Goal: Book appointment/travel/reservation

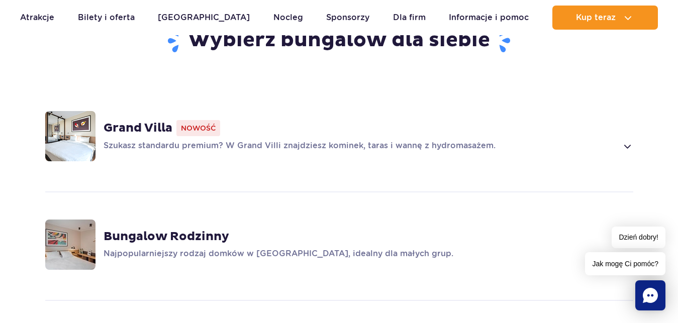
scroll to position [342, 0]
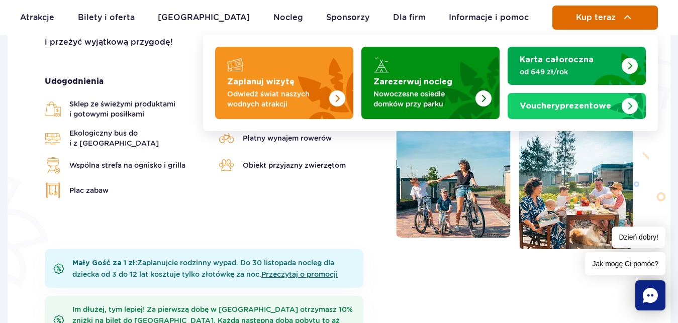
click at [601, 14] on span "Kup teraz" at bounding box center [596, 17] width 40 height 9
click at [583, 19] on span "Kup teraz" at bounding box center [596, 17] width 40 height 9
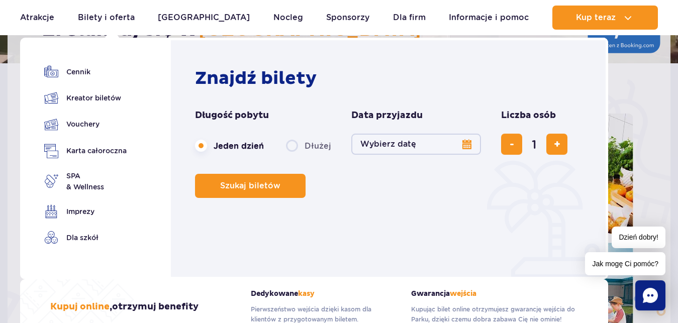
scroll to position [205, 0]
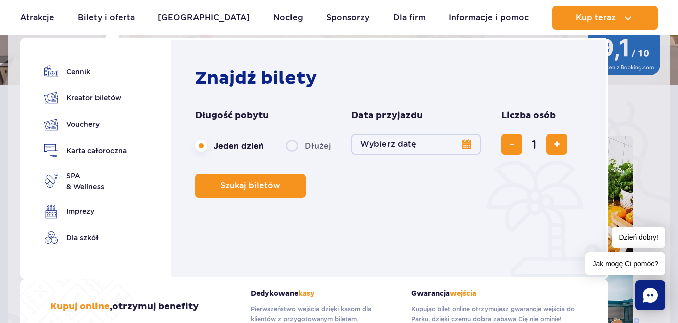
click at [460, 147] on button "Wybierz datę" at bounding box center [416, 144] width 130 height 21
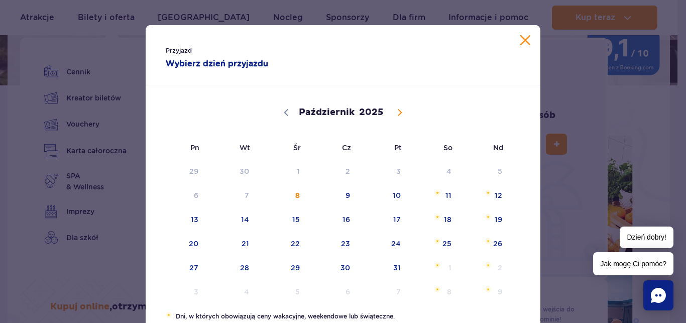
click at [401, 114] on span at bounding box center [399, 112] width 17 height 17
select select "10"
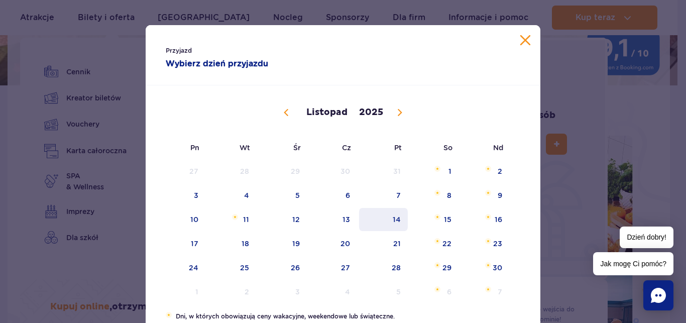
click at [396, 222] on span "14" at bounding box center [383, 219] width 51 height 23
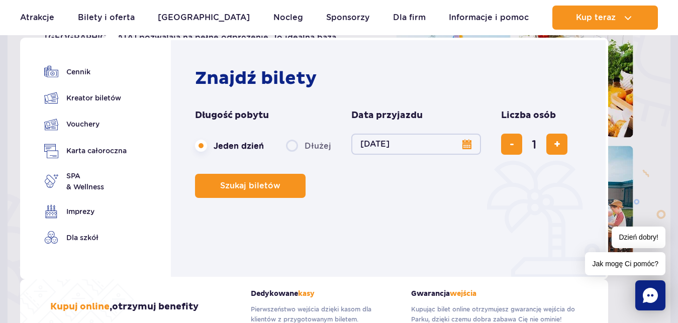
scroll to position [342, 0]
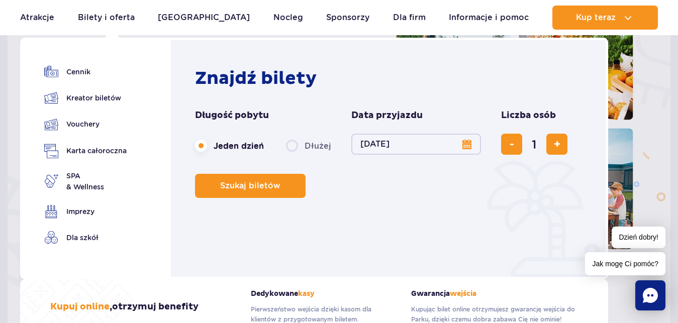
click at [289, 141] on label "Dłużej" at bounding box center [308, 145] width 45 height 21
click at [289, 154] on input "Dłużej" at bounding box center [291, 155] width 11 height 2
radio input "false"
radio input "true"
click at [436, 144] on button "Wybierz datę" at bounding box center [416, 144] width 130 height 21
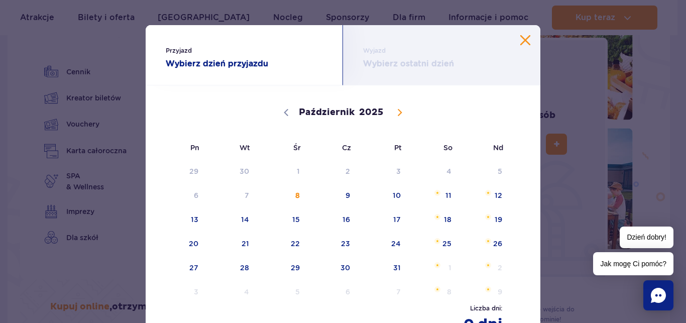
click at [396, 115] on icon at bounding box center [399, 112] width 7 height 7
select select "10"
click at [389, 223] on span "14" at bounding box center [383, 219] width 51 height 23
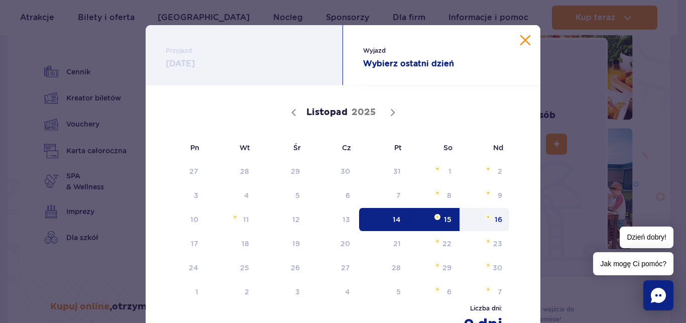
click at [496, 218] on span "16" at bounding box center [485, 219] width 51 height 23
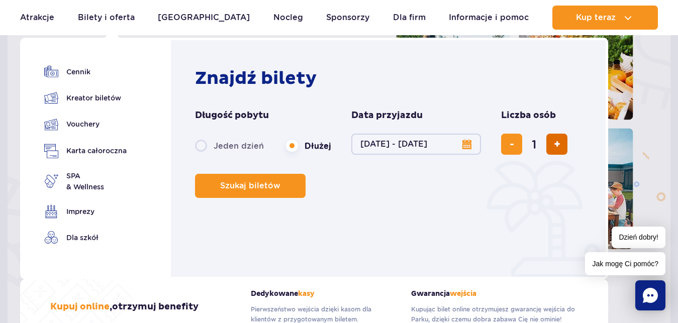
click at [554, 144] on span "dodaj bilet" at bounding box center [557, 144] width 7 height 0
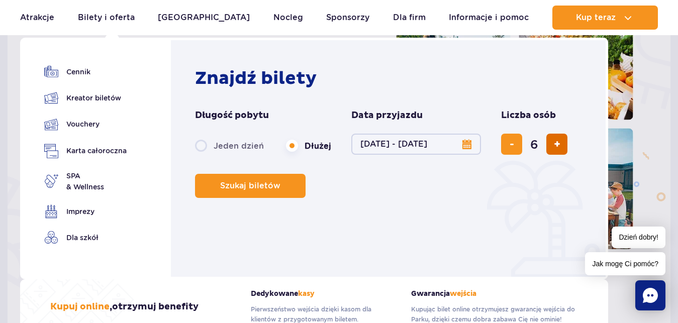
click at [554, 144] on span "dodaj bilet" at bounding box center [557, 144] width 7 height 0
type input "8"
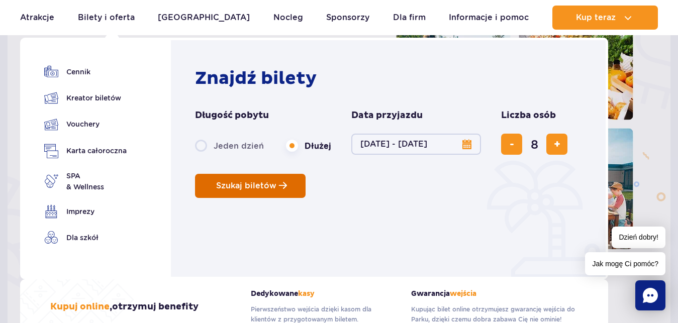
click at [270, 191] on button "Szukaj biletów" at bounding box center [250, 186] width 111 height 24
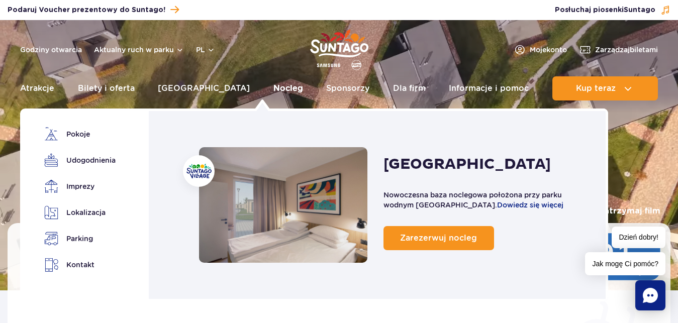
click at [273, 86] on link "Nocleg" at bounding box center [288, 88] width 30 height 24
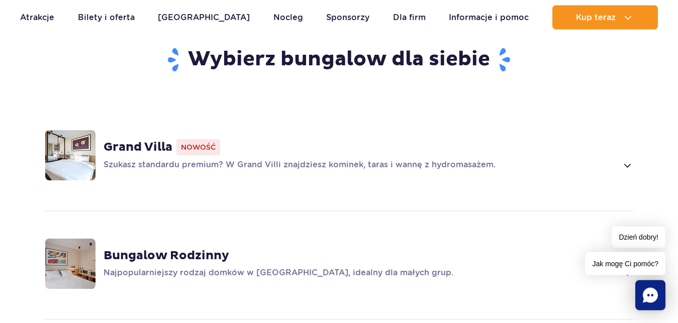
scroll to position [683, 0]
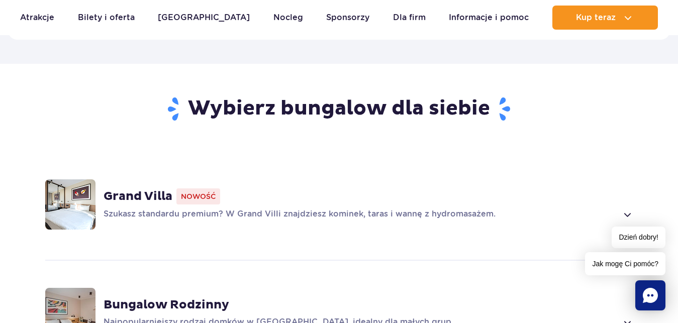
click at [154, 199] on strong "Grand Villa" at bounding box center [137, 196] width 69 height 15
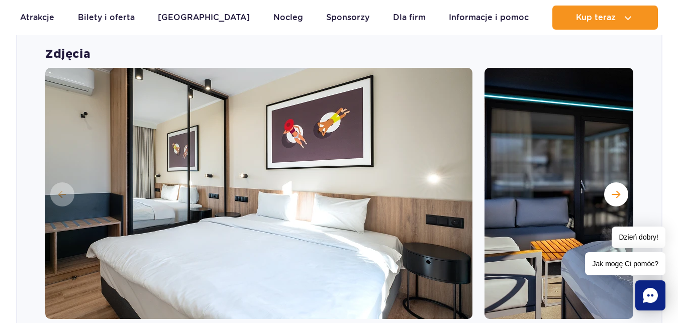
scroll to position [856, 0]
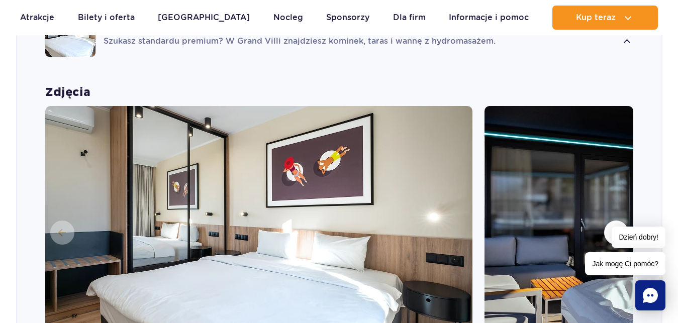
click at [255, 167] on img at bounding box center [258, 231] width 427 height 251
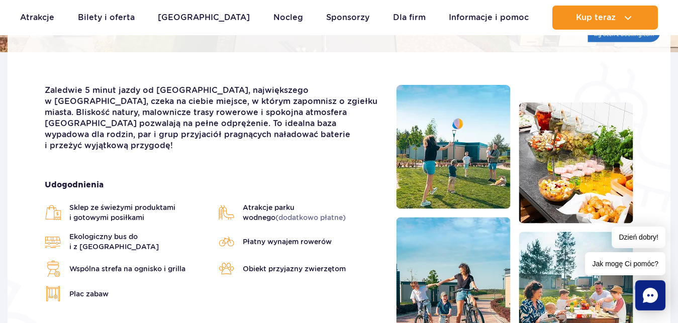
scroll to position [173, 0]
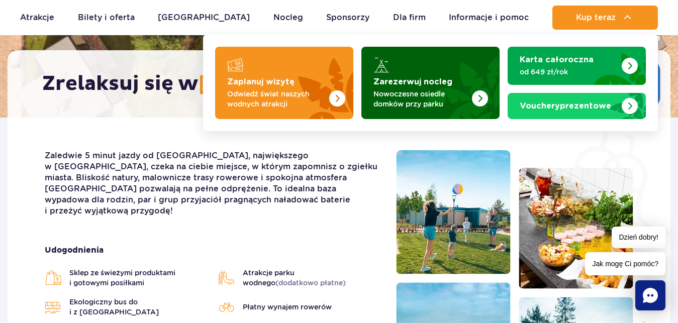
click at [389, 94] on p "Nowoczesne osiedle domków przy parku" at bounding box center [422, 99] width 98 height 20
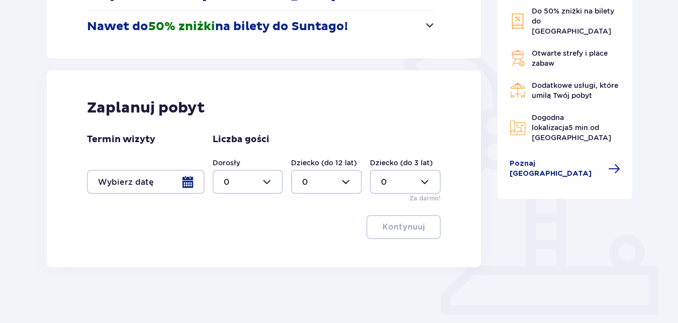
scroll to position [205, 0]
click at [189, 183] on div at bounding box center [146, 181] width 118 height 24
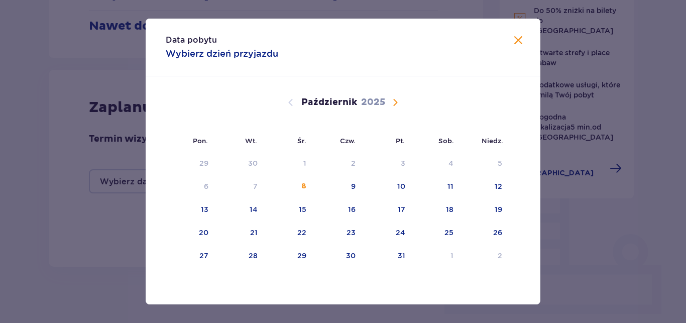
click at [392, 106] on span "Następny miesiąc" at bounding box center [395, 102] width 12 height 12
click at [401, 212] on div "14" at bounding box center [400, 209] width 8 height 10
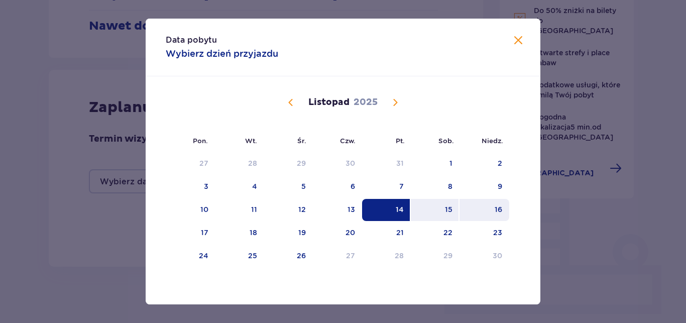
click at [498, 212] on div "16" at bounding box center [499, 209] width 8 height 10
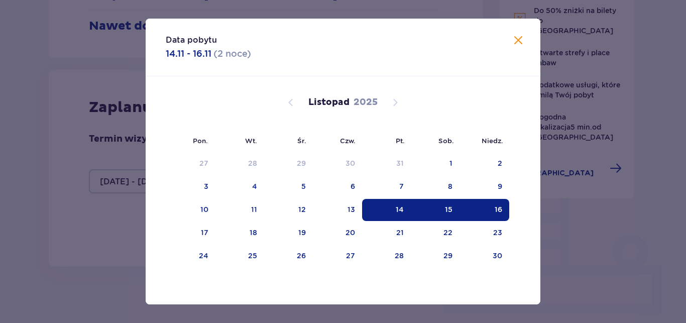
type input "14.11.25 - 16.11.25"
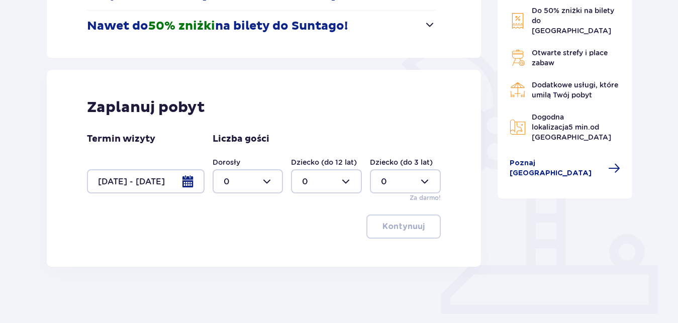
click at [266, 182] on div at bounding box center [247, 181] width 71 height 24
click at [227, 263] on p "6" at bounding box center [227, 262] width 6 height 11
type input "6"
click at [347, 188] on div at bounding box center [326, 181] width 71 height 24
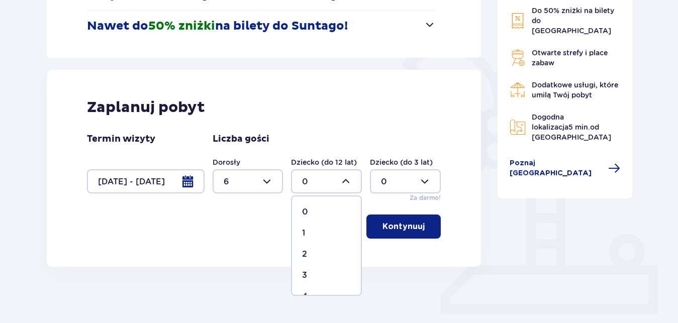
click at [311, 256] on div "2" at bounding box center [326, 254] width 49 height 11
type input "2"
drag, startPoint x: 397, startPoint y: 231, endPoint x: 289, endPoint y: 269, distance: 115.0
click at [397, 230] on p "Kontynuuj" at bounding box center [403, 226] width 42 height 11
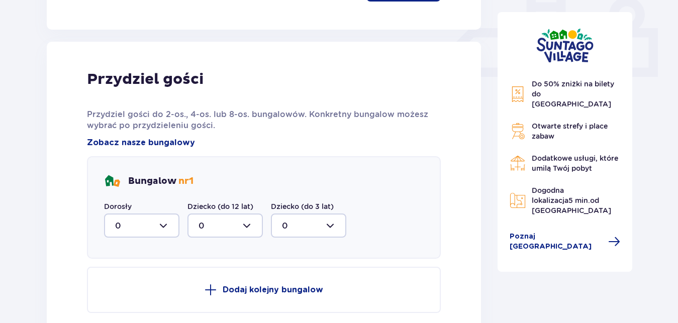
scroll to position [460, 0]
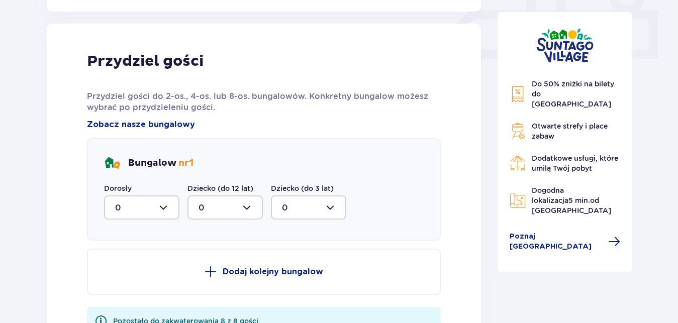
click at [170, 209] on div at bounding box center [141, 207] width 75 height 24
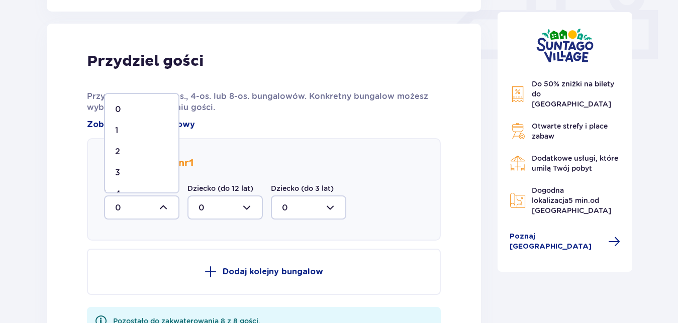
click at [137, 153] on div "2" at bounding box center [141, 151] width 53 height 11
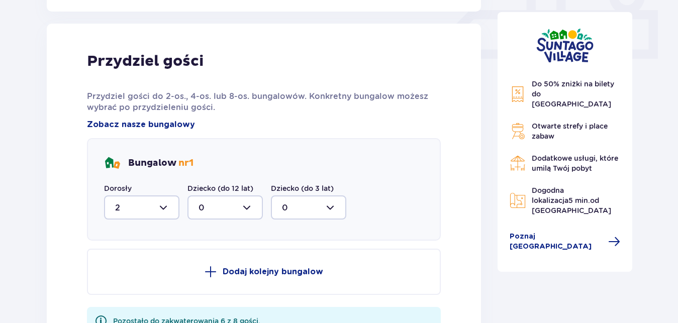
click at [167, 206] on div at bounding box center [141, 207] width 75 height 24
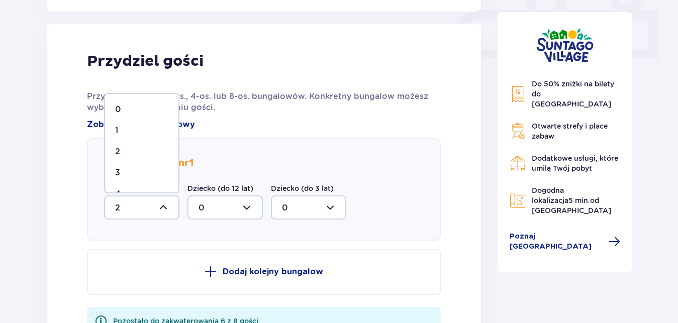
drag, startPoint x: 141, startPoint y: 166, endPoint x: 136, endPoint y: 171, distance: 7.1
click at [139, 168] on span "3" at bounding box center [141, 172] width 73 height 21
type input "3"
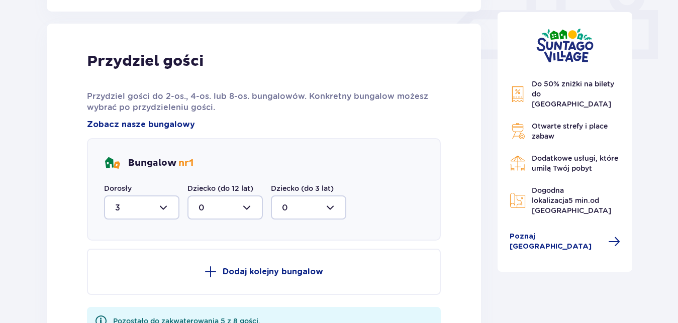
click at [249, 210] on div at bounding box center [224, 207] width 75 height 24
click at [219, 256] on div "1" at bounding box center [224, 259] width 53 height 11
type input "1"
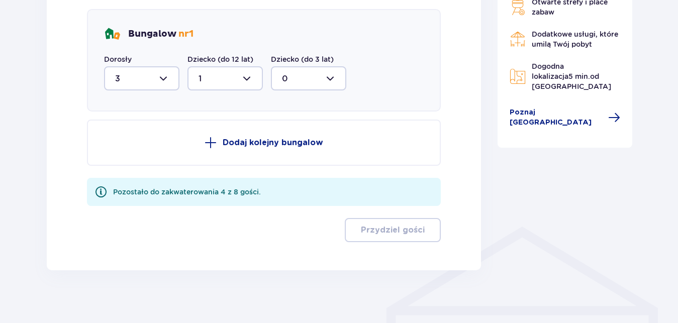
scroll to position [597, 0]
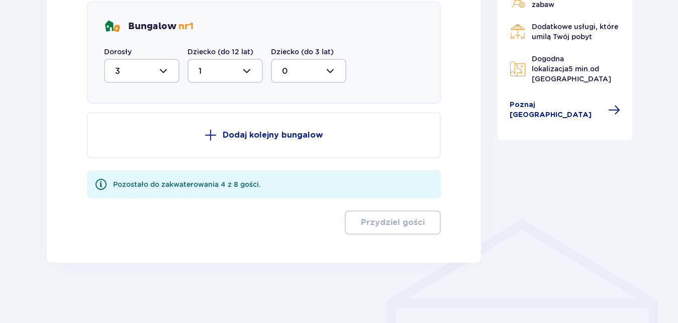
click at [276, 131] on p "Dodaj kolejny bungalow" at bounding box center [273, 135] width 100 height 11
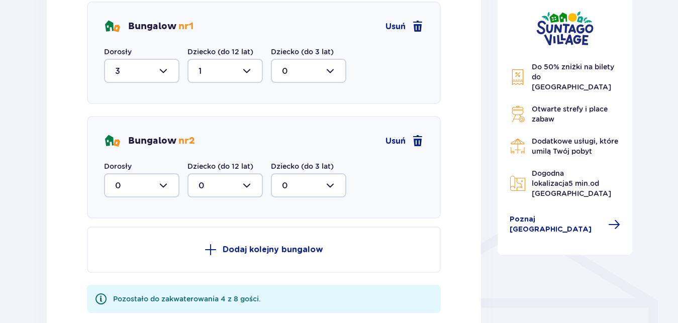
click at [165, 190] on div at bounding box center [141, 185] width 75 height 24
click at [125, 276] on div "3" at bounding box center [141, 279] width 53 height 11
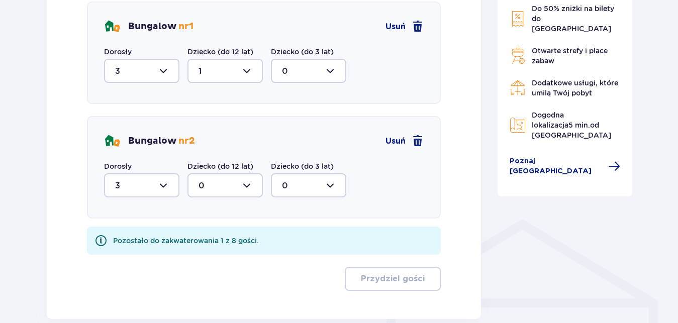
type input "3"
drag, startPoint x: 256, startPoint y: 181, endPoint x: 252, endPoint y: 185, distance: 5.3
click at [256, 182] on div at bounding box center [224, 185] width 75 height 24
click at [230, 232] on div "1" at bounding box center [224, 237] width 53 height 11
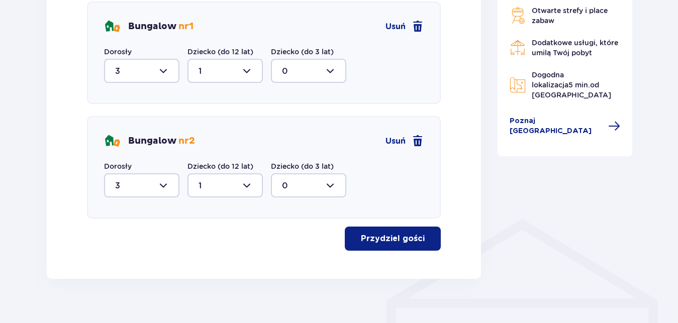
type input "1"
click at [401, 242] on p "Przydziel gości" at bounding box center [393, 238] width 64 height 11
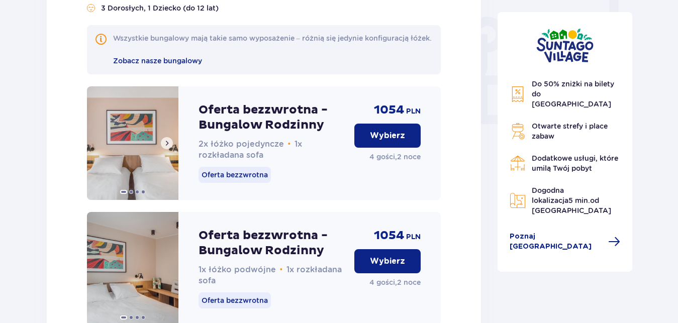
scroll to position [966, 0]
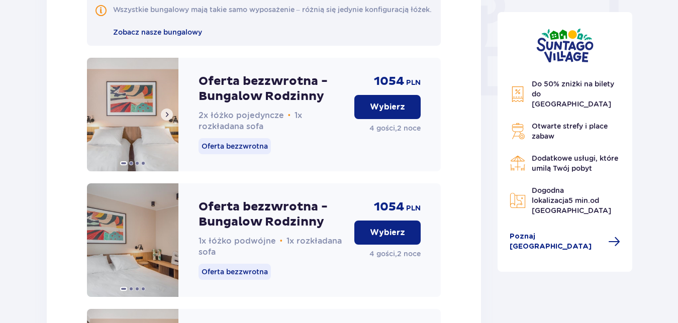
click at [146, 127] on img at bounding box center [132, 115] width 91 height 114
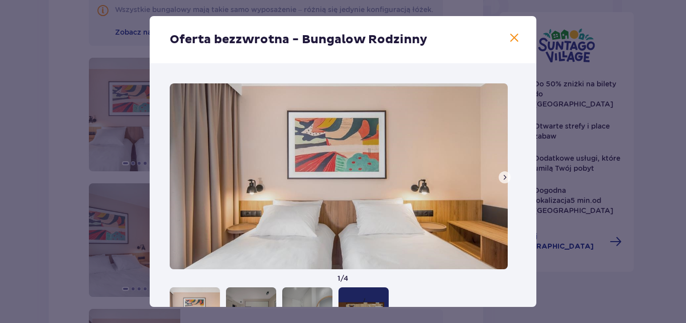
click at [501, 179] on span at bounding box center [505, 177] width 8 height 8
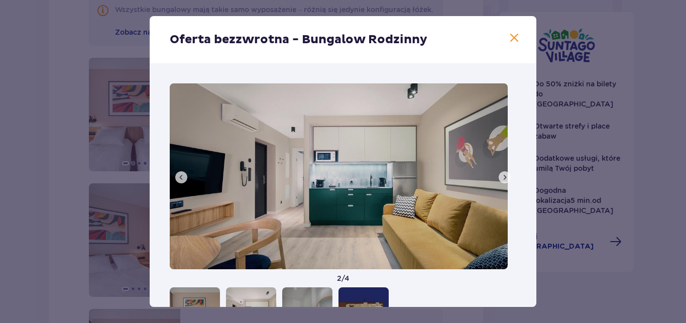
click at [501, 179] on span at bounding box center [505, 177] width 8 height 8
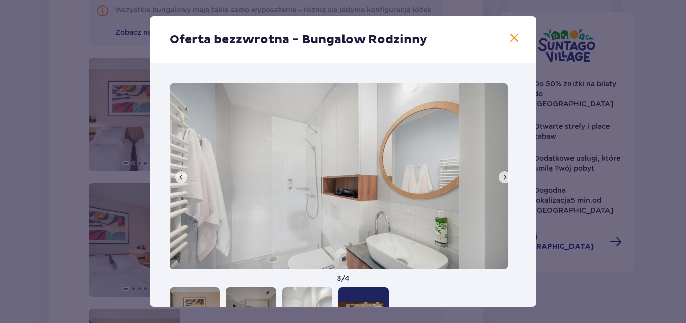
click at [501, 179] on span at bounding box center [505, 177] width 8 height 8
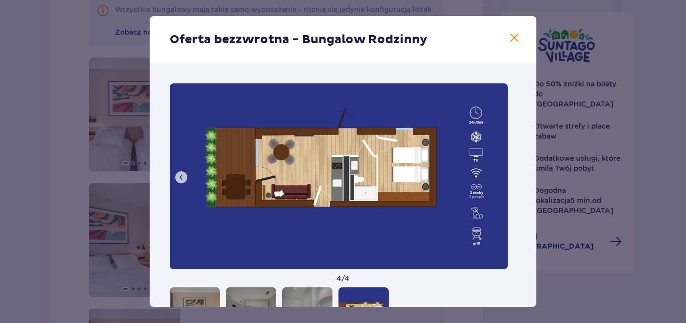
click at [509, 42] on span at bounding box center [514, 38] width 12 height 12
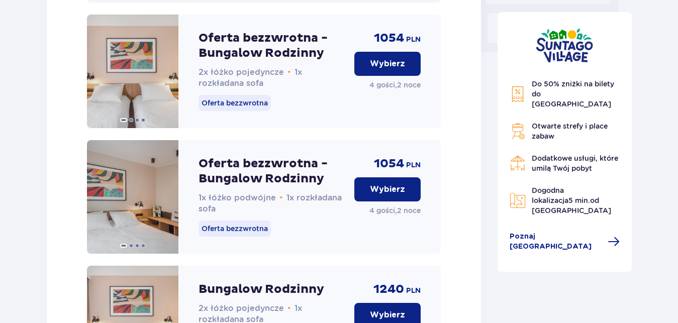
scroll to position [1035, 0]
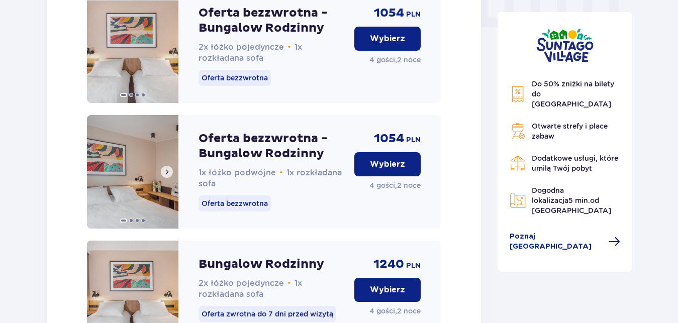
click at [163, 176] on span at bounding box center [167, 172] width 8 height 8
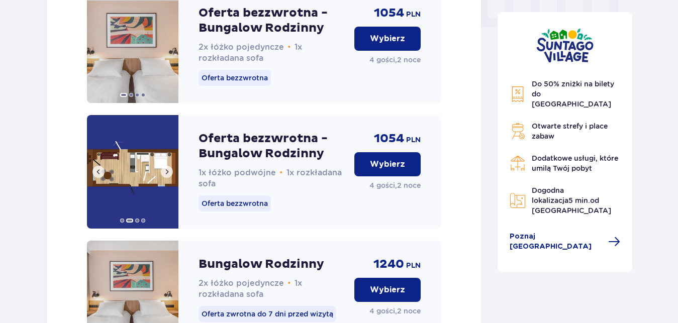
click at [142, 184] on img at bounding box center [132, 172] width 91 height 114
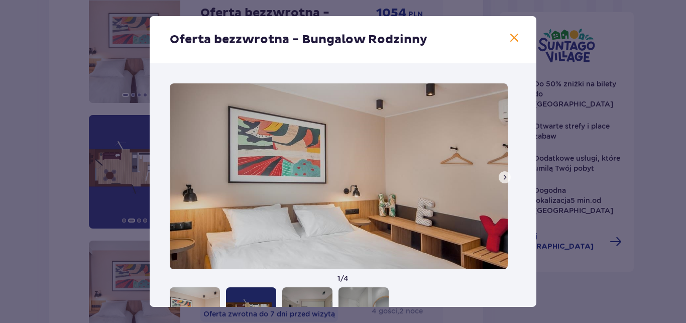
click at [501, 176] on span at bounding box center [505, 177] width 8 height 8
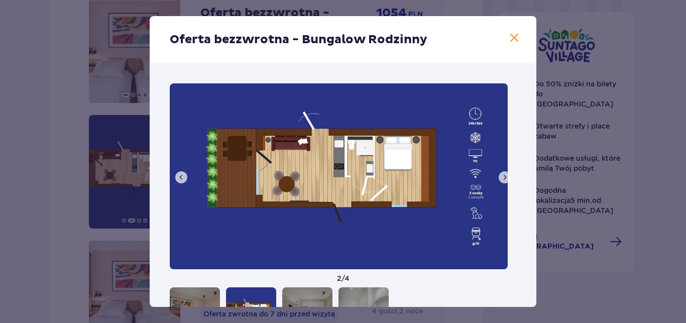
click at [508, 37] on span at bounding box center [514, 38] width 12 height 12
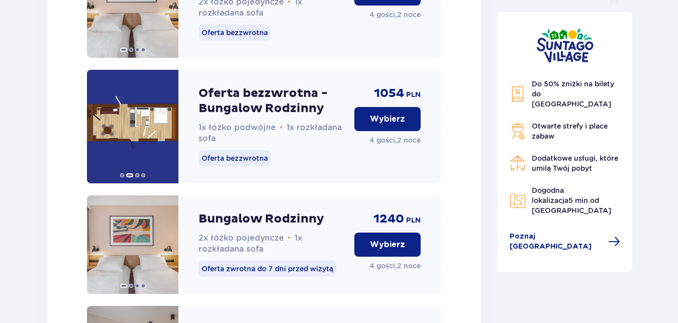
scroll to position [1103, 0]
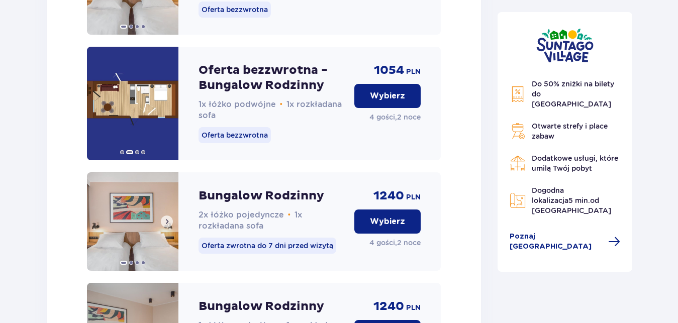
click at [135, 232] on img at bounding box center [132, 221] width 91 height 98
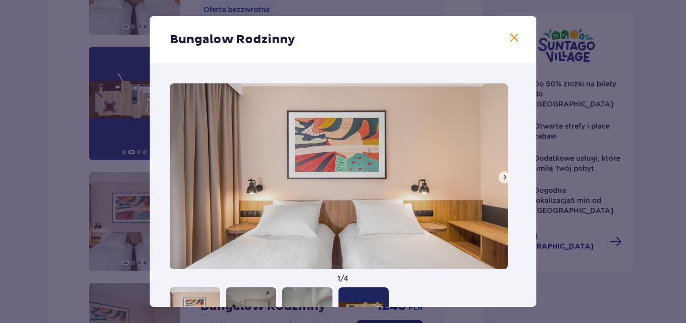
click at [499, 175] on button at bounding box center [505, 177] width 12 height 12
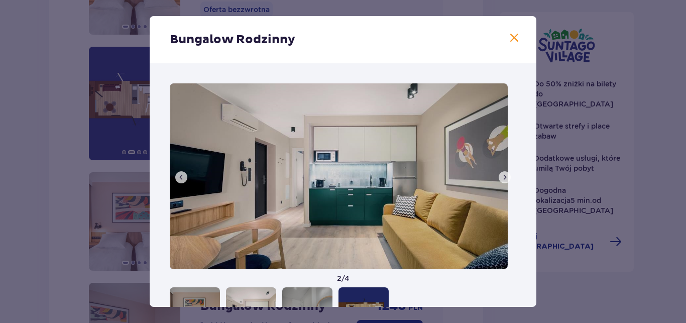
click at [501, 175] on span at bounding box center [505, 177] width 8 height 8
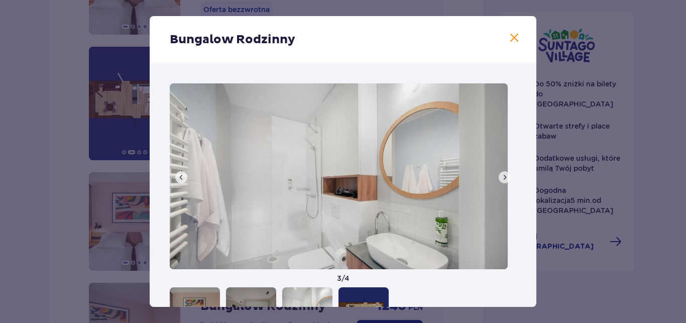
click at [501, 175] on span at bounding box center [505, 177] width 8 height 8
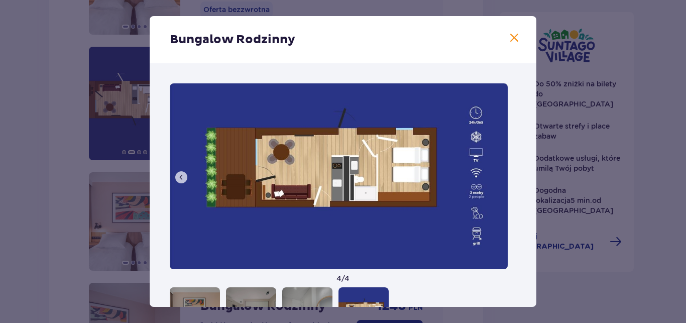
click at [492, 175] on img at bounding box center [339, 176] width 338 height 186
click at [509, 39] on span at bounding box center [514, 38] width 12 height 12
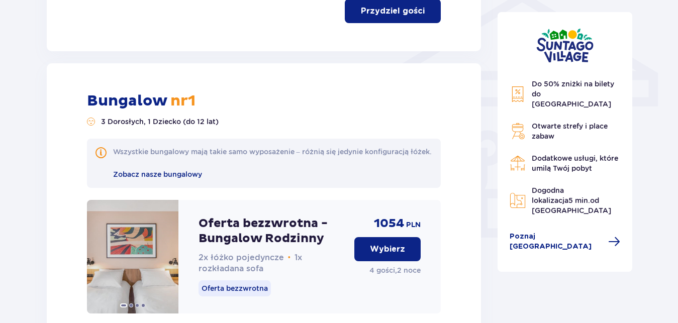
scroll to position [1035, 0]
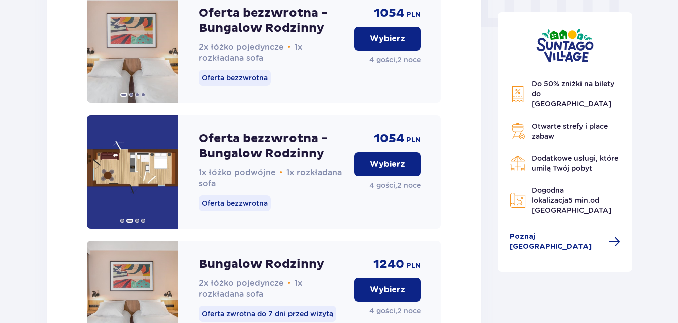
click at [392, 170] on p "Wybierz" at bounding box center [387, 164] width 35 height 11
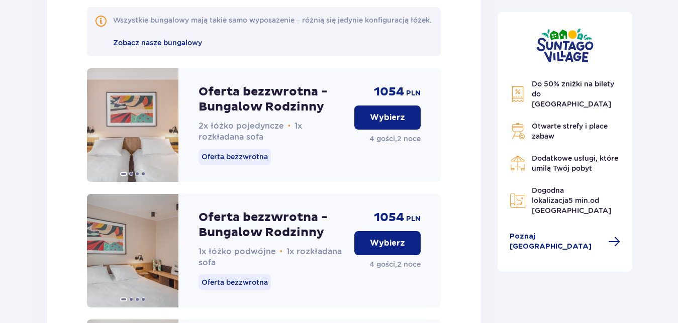
scroll to position [2214, 0]
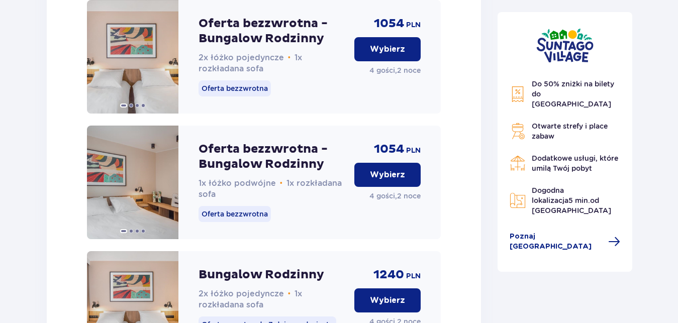
click at [397, 180] on p "Wybierz" at bounding box center [387, 174] width 35 height 11
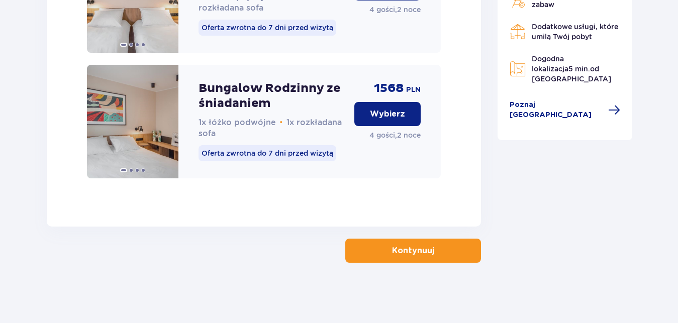
scroll to position [3052, 0]
click at [421, 253] on p "Kontynuuj" at bounding box center [413, 250] width 42 height 11
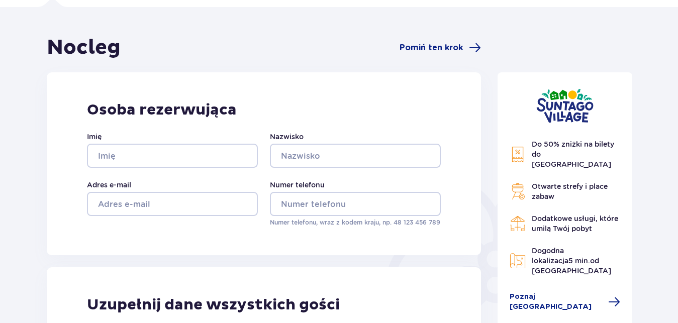
scroll to position [137, 0]
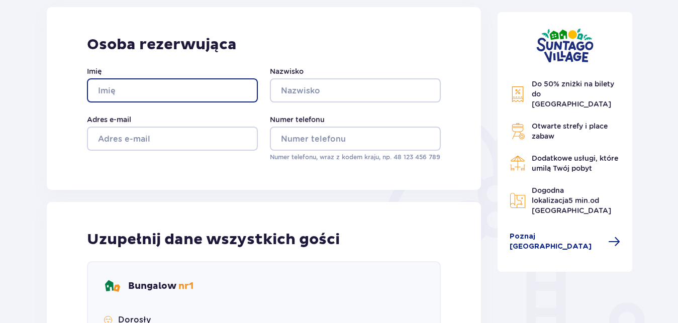
click at [110, 91] on input "Imię" at bounding box center [172, 90] width 171 height 24
type input "Robert"
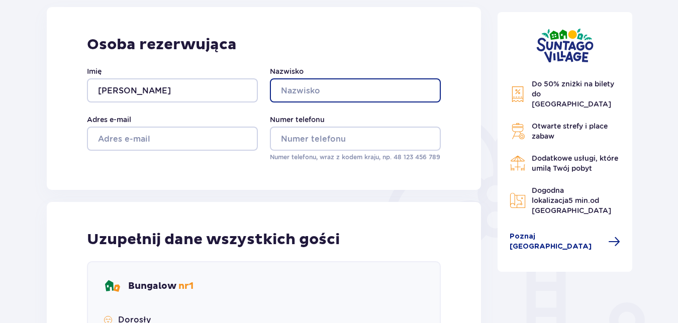
click at [297, 90] on input "Nazwisko" at bounding box center [355, 90] width 171 height 24
click at [285, 91] on input "janusz" at bounding box center [355, 90] width 171 height 24
click at [286, 92] on input "anusz" at bounding box center [355, 90] width 171 height 24
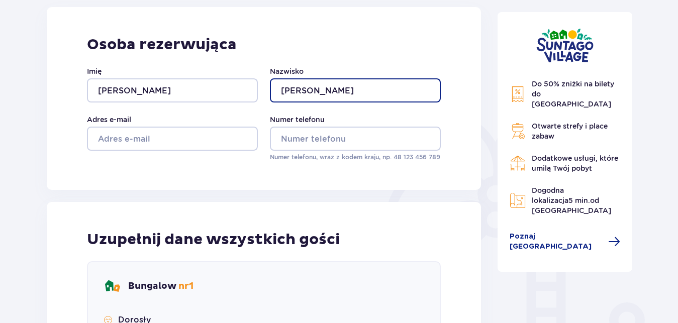
type input "Janusz"
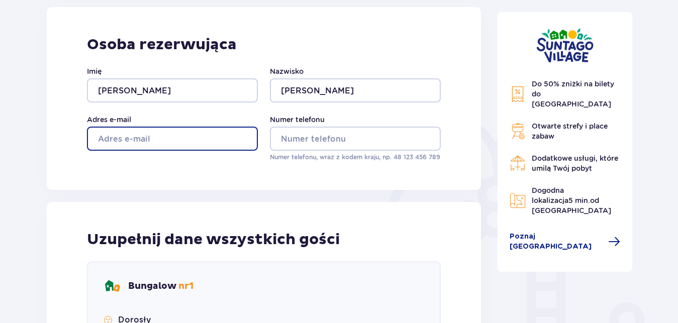
click at [151, 141] on input "Adres e-mail" at bounding box center [172, 139] width 171 height 24
type input "hudy281@wp.pl"
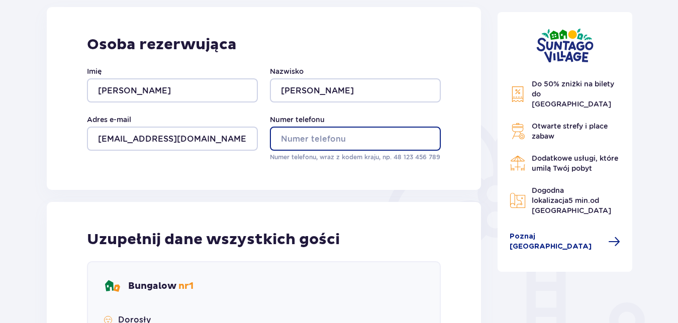
click at [316, 146] on input "Numer telefonu" at bounding box center [355, 139] width 171 height 24
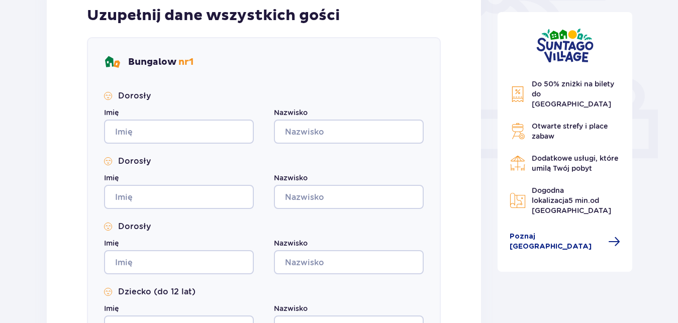
scroll to position [342, 0]
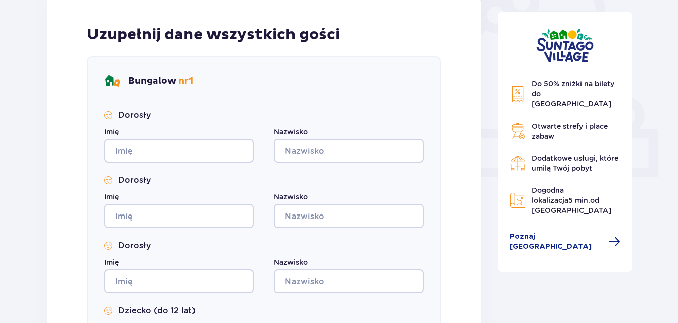
type input "501507785"
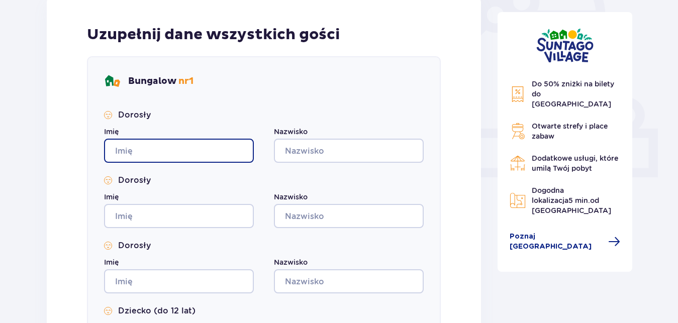
click at [148, 148] on input "Imię" at bounding box center [179, 151] width 150 height 24
type input "Robert"
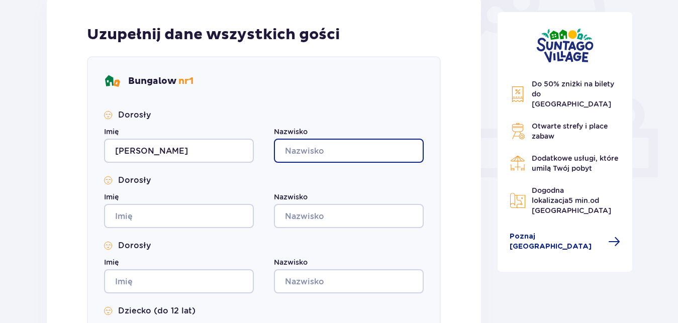
click at [295, 147] on input "Nazwisko" at bounding box center [349, 151] width 150 height 24
type input "Janiusz"
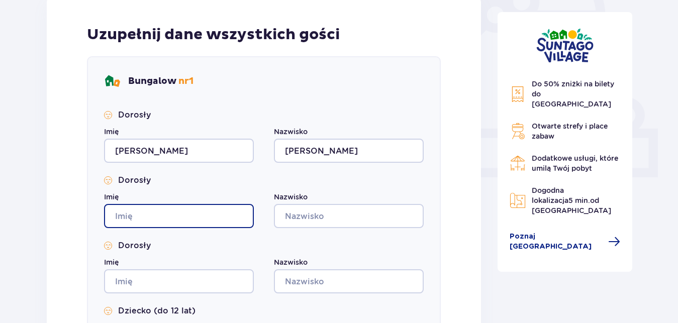
click at [132, 219] on input "Imię" at bounding box center [179, 216] width 150 height 24
type input "Monika"
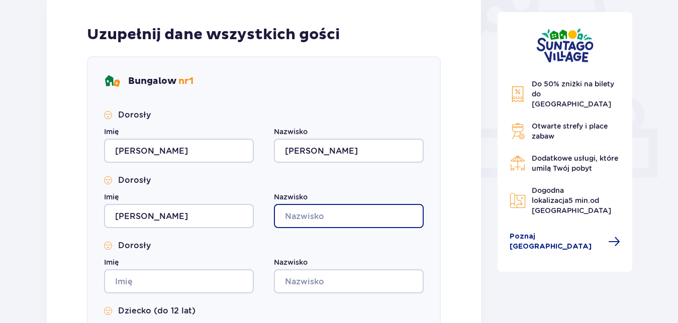
click at [320, 217] on input "Nazwisko" at bounding box center [349, 216] width 150 height 24
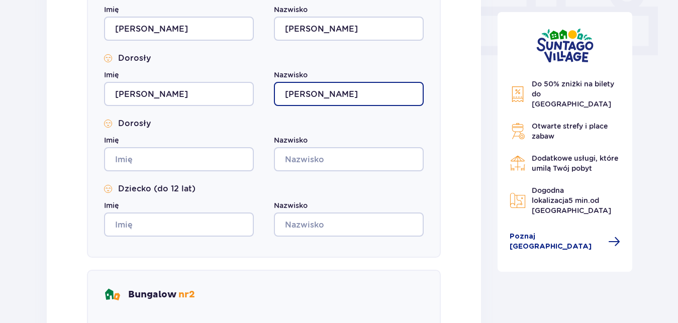
scroll to position [478, 0]
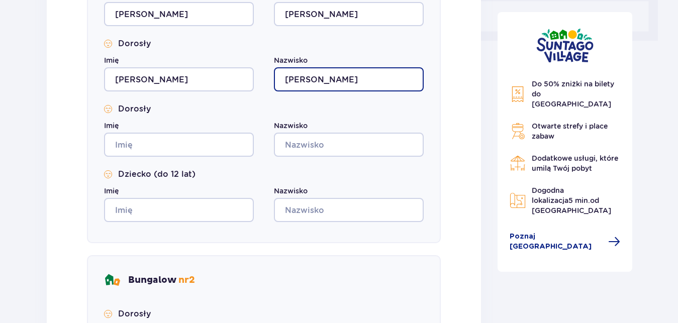
type input "Janusz"
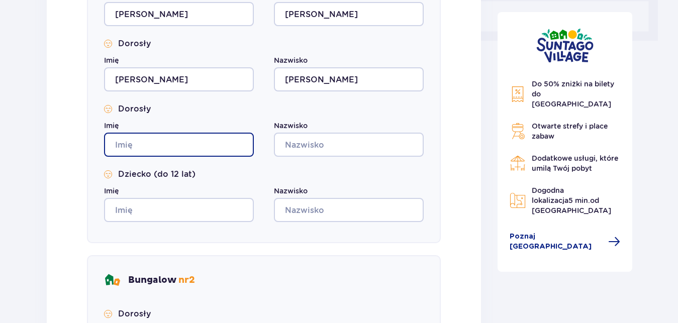
click at [151, 149] on input "Imię" at bounding box center [179, 145] width 150 height 24
type input "Konrad"
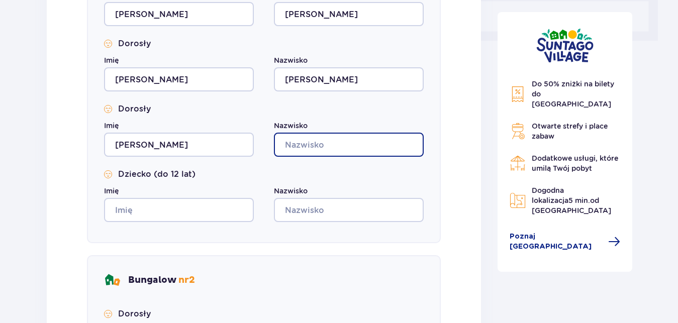
click at [293, 145] on input "Nazwisko" at bounding box center [349, 145] width 150 height 24
type input "Janusz"
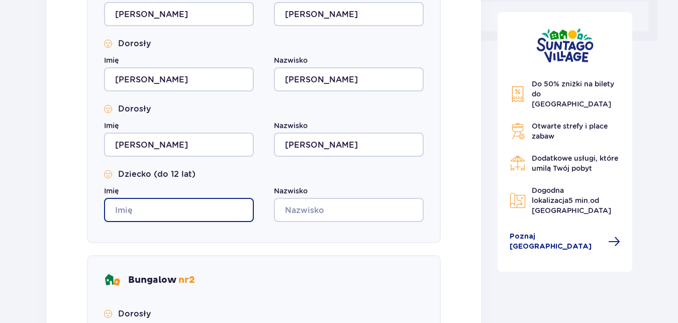
click at [162, 216] on input "Imię" at bounding box center [179, 210] width 150 height 24
type input "Kornelia"
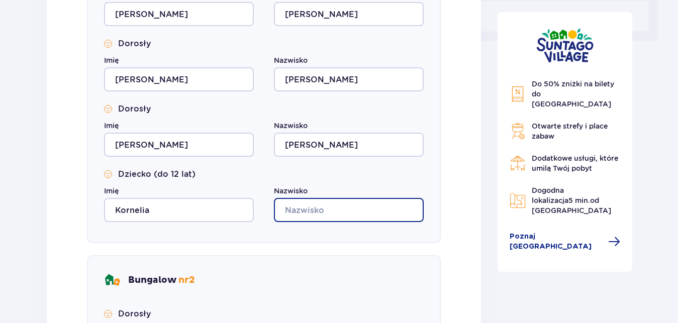
click at [325, 210] on input "Nazwisko" at bounding box center [349, 210] width 150 height 24
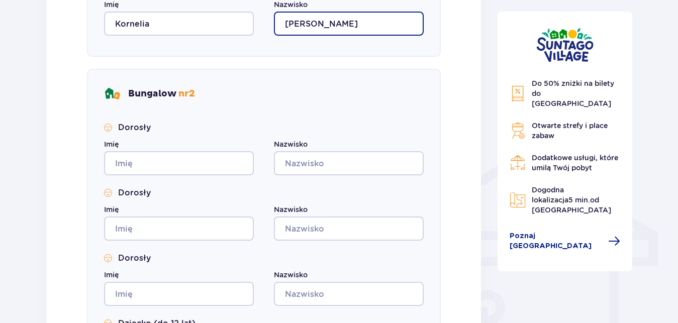
scroll to position [683, 0]
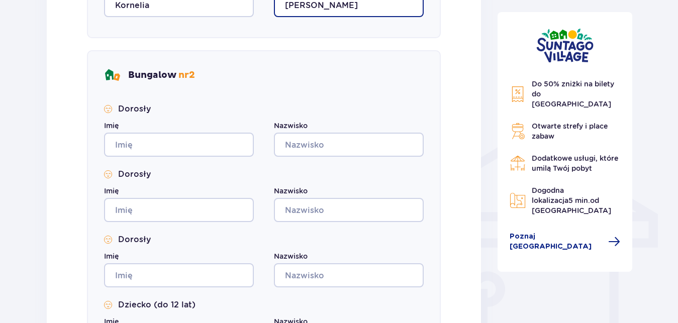
type input "Janusz"
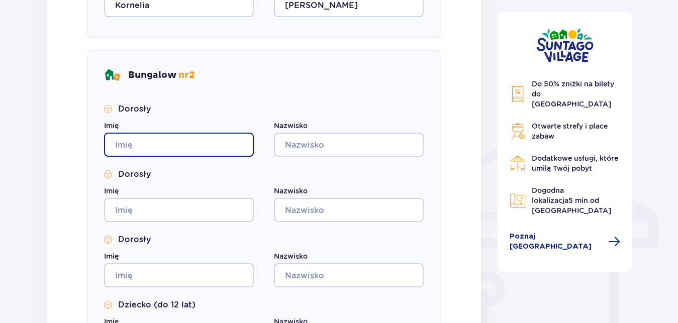
click at [147, 147] on input "Imię" at bounding box center [179, 145] width 150 height 24
type input "Wojciech"
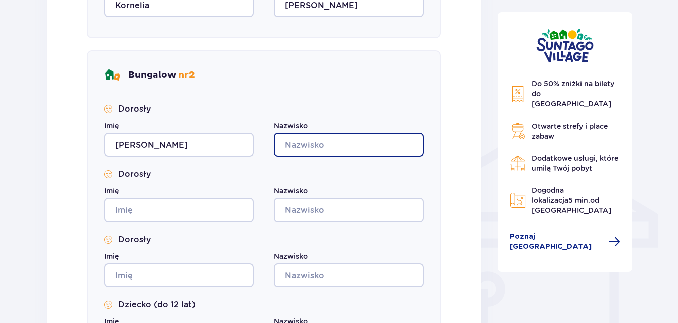
click at [294, 145] on input "Nazwisko" at bounding box center [349, 145] width 150 height 24
type input "Wiśniewski"
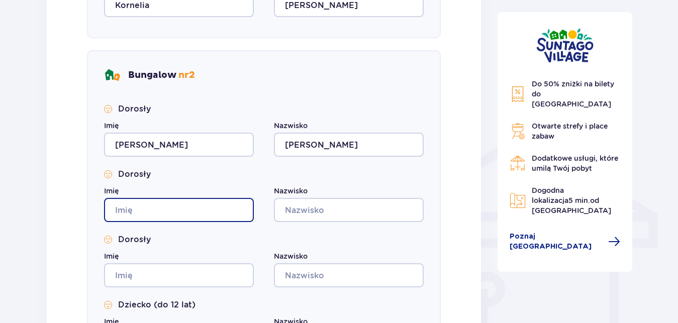
click at [162, 212] on input "Imię" at bounding box center [179, 210] width 150 height 24
type input "Aneta"
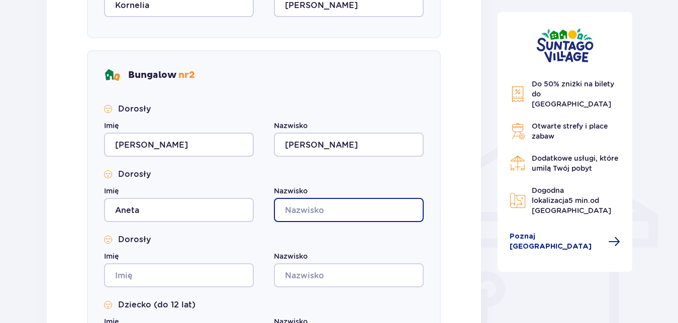
click at [294, 213] on input "Nazwisko" at bounding box center [349, 210] width 150 height 24
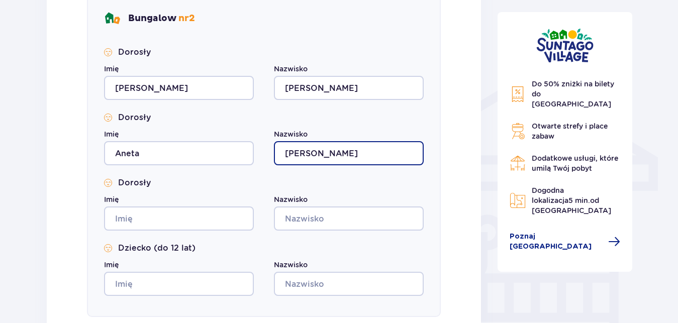
scroll to position [751, 0]
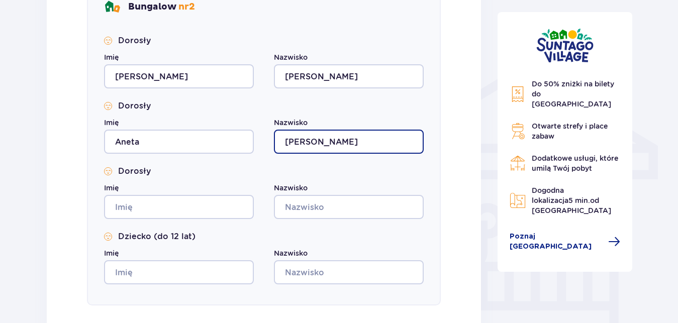
type input "Wiśniewska"
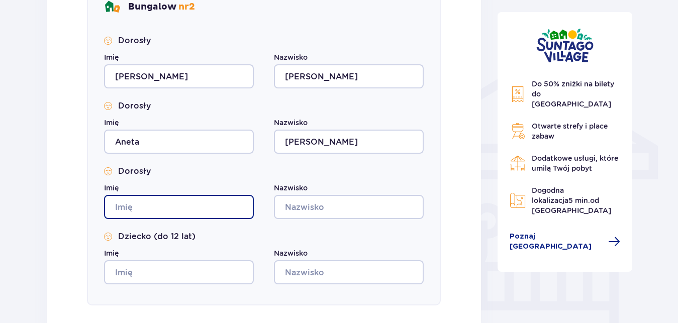
click at [155, 204] on input "Imię" at bounding box center [179, 207] width 150 height 24
type input "Alicja"
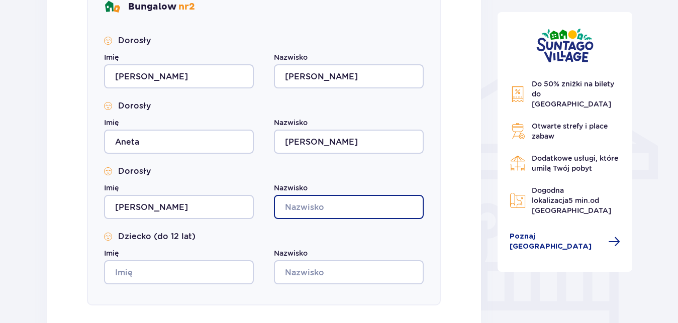
click at [348, 209] on input "Nazwisko" at bounding box center [349, 207] width 150 height 24
type input "Wiśniewska"
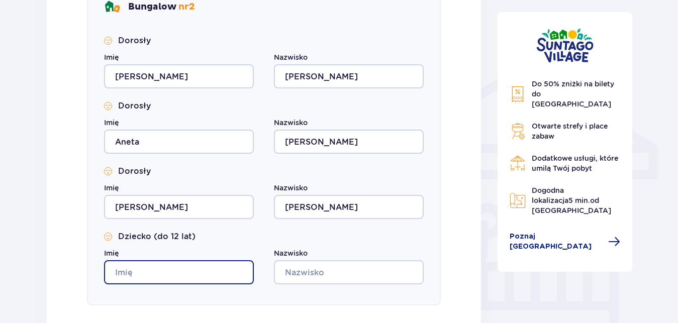
click at [136, 278] on input "Imię" at bounding box center [179, 272] width 150 height 24
type input "Zuzanna"
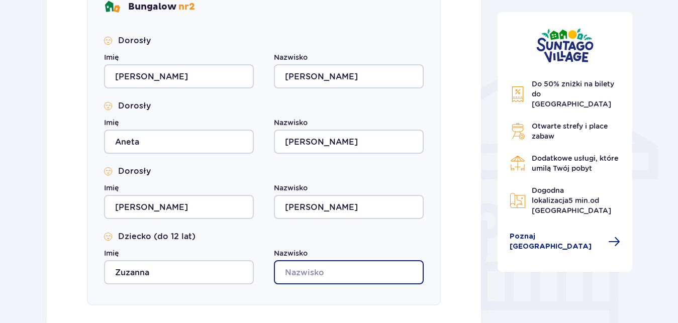
click at [306, 272] on input "Nazwisko" at bounding box center [349, 272] width 150 height 24
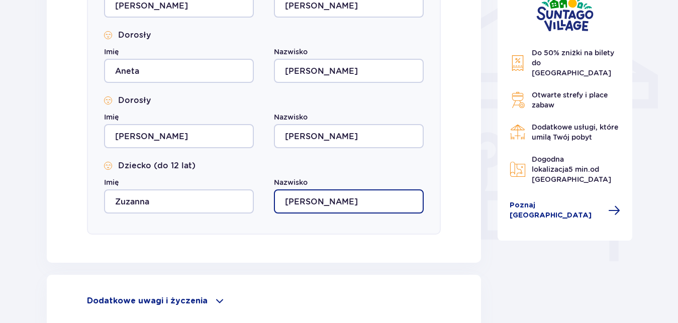
scroll to position [888, 0]
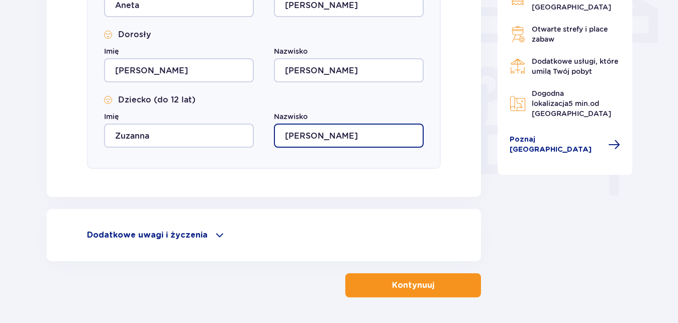
type input "Wiśniewska"
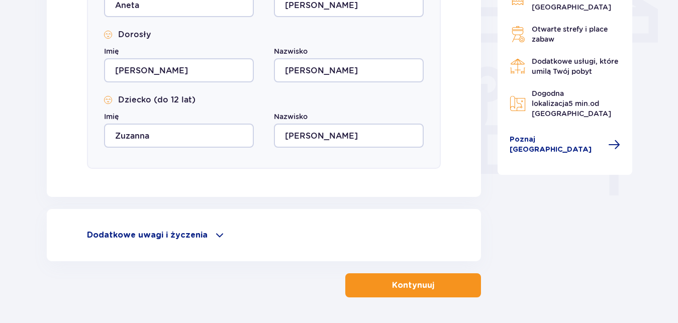
click at [407, 290] on p "Kontynuuj" at bounding box center [413, 285] width 42 height 11
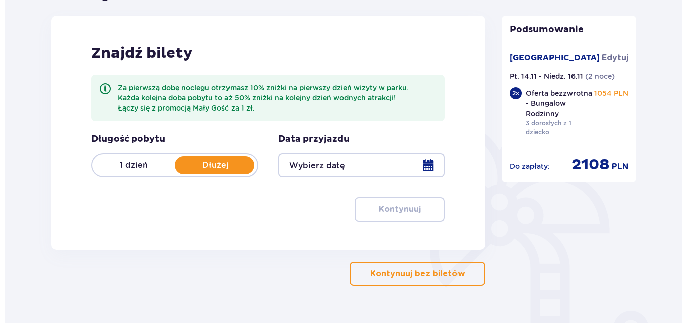
scroll to position [102, 0]
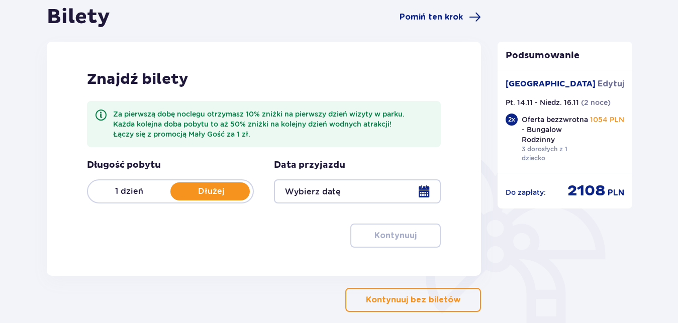
click at [425, 195] on div at bounding box center [357, 191] width 167 height 24
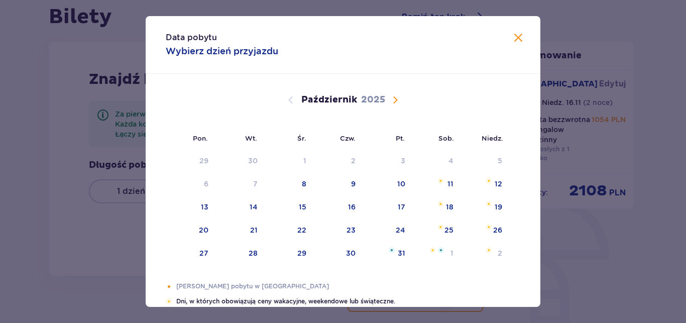
click at [395, 104] on span "Następny miesiąc" at bounding box center [395, 100] width 12 height 12
click at [392, 100] on span "Następny miesiąc" at bounding box center [395, 100] width 12 height 12
click at [392, 98] on span "Następny miesiąc" at bounding box center [395, 100] width 12 height 12
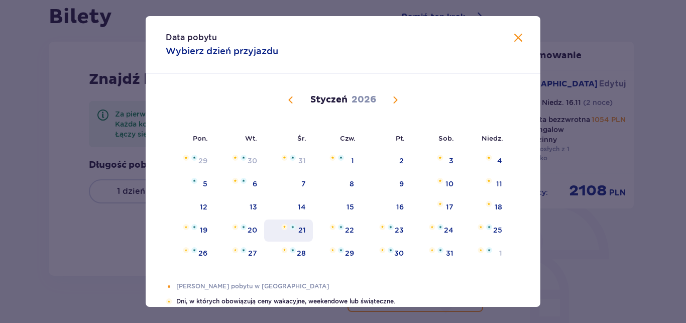
click at [288, 219] on div "21" at bounding box center [288, 230] width 49 height 22
click at [390, 100] on span "Następny miesiąc" at bounding box center [395, 100] width 12 height 12
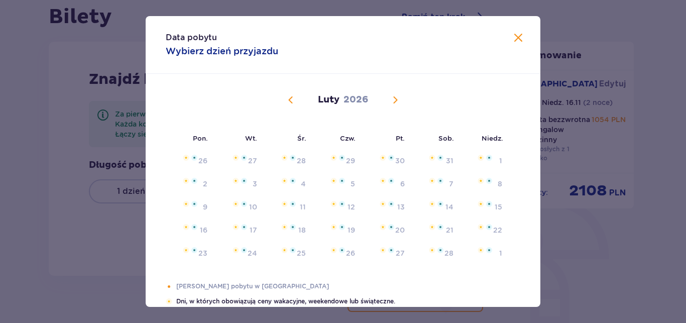
click at [390, 98] on span "Następny miesiąc" at bounding box center [395, 100] width 12 height 12
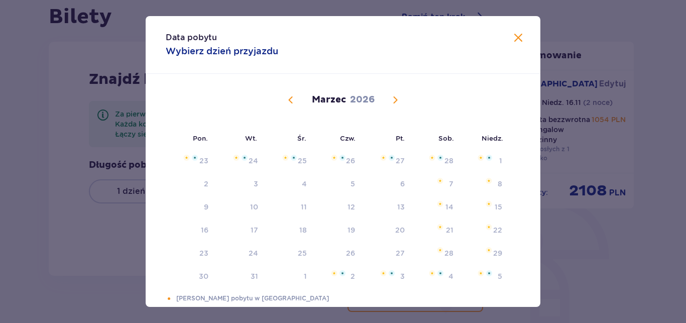
click at [390, 97] on span "Następny miesiąc" at bounding box center [395, 100] width 12 height 12
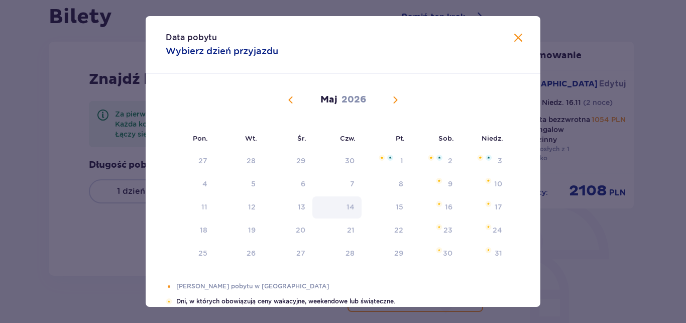
click at [449, 202] on div "16" at bounding box center [449, 207] width 8 height 10
click at [282, 219] on div "20" at bounding box center [288, 230] width 50 height 22
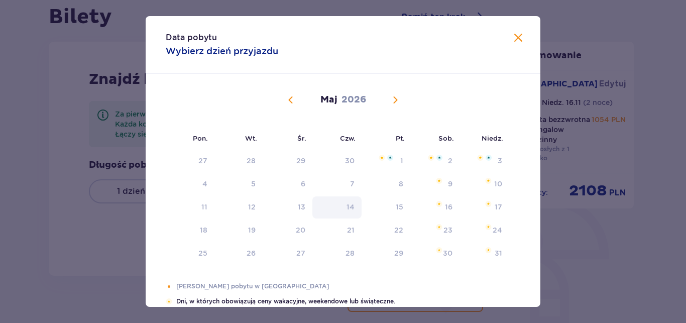
click at [345, 196] on div "14" at bounding box center [337, 207] width 50 height 22
click at [508, 74] on div "Kwiecień 2026 30 31 1 2 3 4 5 6 7 8 9 10 11 12 13 14 15 16 17 18 19 20 21 22 23…" at bounding box center [343, 266] width 395 height 384
click at [286, 219] on div "20" at bounding box center [288, 230] width 50 height 22
click at [285, 219] on div "20" at bounding box center [288, 230] width 50 height 22
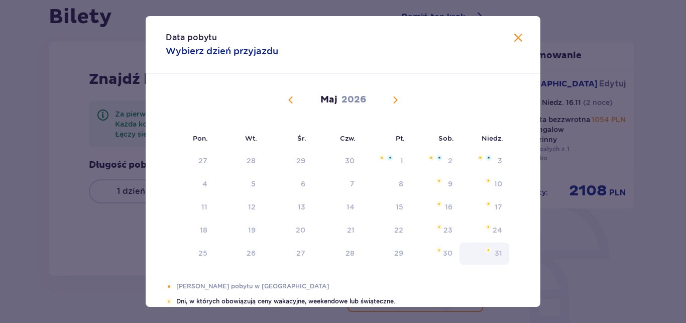
click at [507, 74] on div "Kwiecień 2026 30 31 1 2 3 4 5 6 7 8 9 10 11 12 13 14 15 16 17 18 19 20 21 22 23…" at bounding box center [343, 266] width 395 height 384
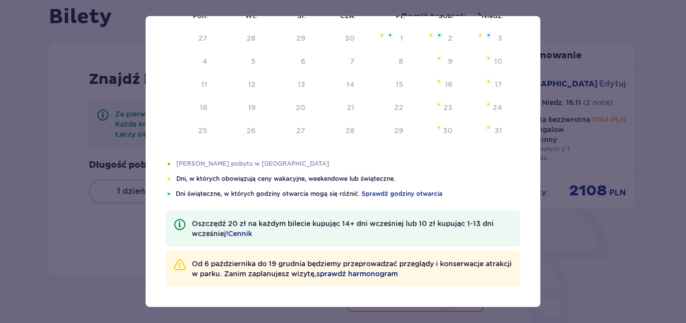
click at [378, 275] on span "sprawdź harmonogram" at bounding box center [356, 274] width 81 height 10
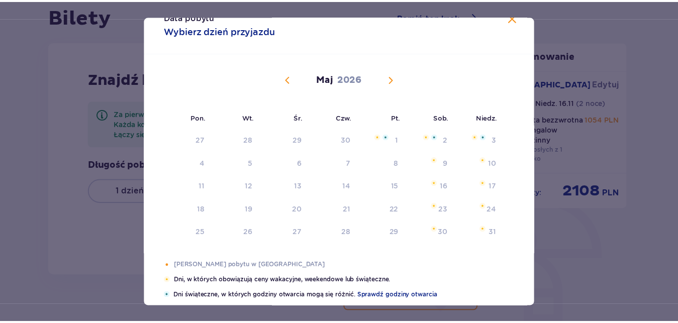
scroll to position [0, 0]
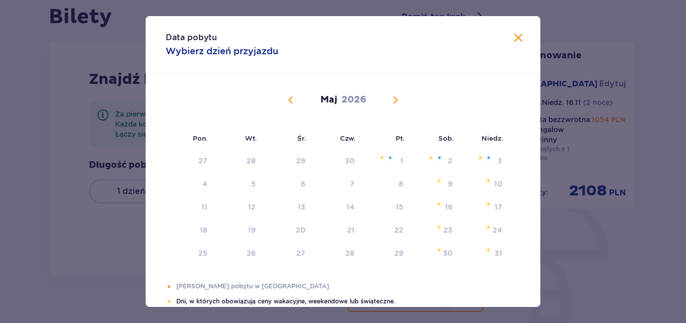
click at [512, 39] on span "Zamknij" at bounding box center [518, 38] width 12 height 12
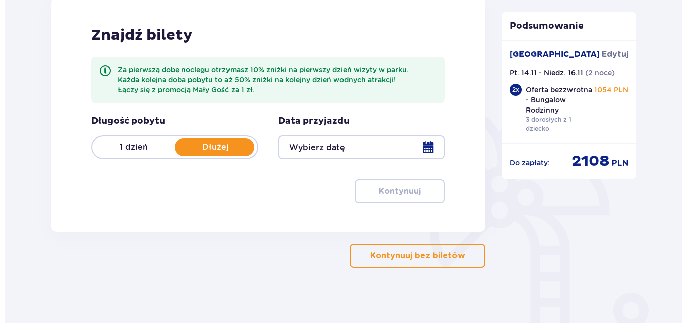
scroll to position [170, 0]
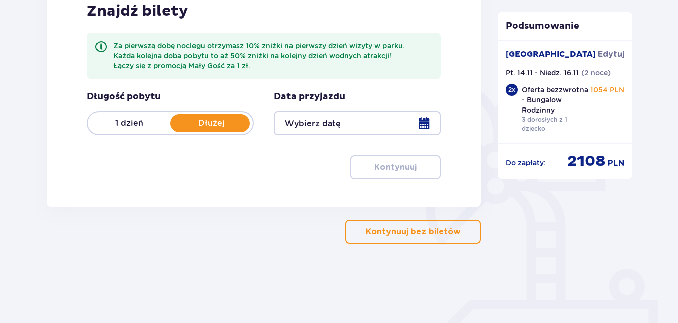
click at [424, 125] on div at bounding box center [357, 123] width 167 height 24
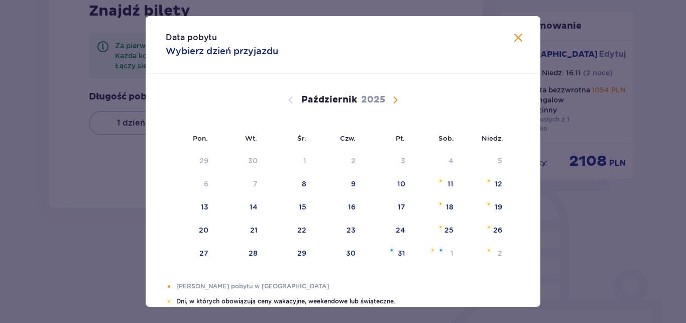
click at [392, 100] on span "Następny miesiąc" at bounding box center [395, 100] width 12 height 12
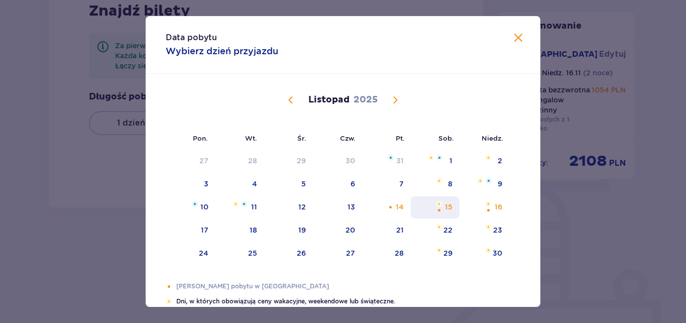
click at [447, 209] on div "15" at bounding box center [449, 207] width 8 height 10
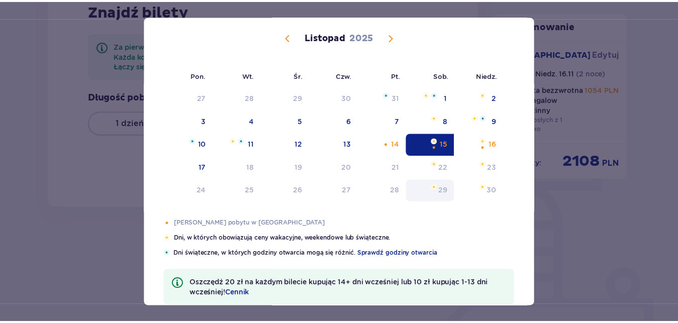
scroll to position [123, 0]
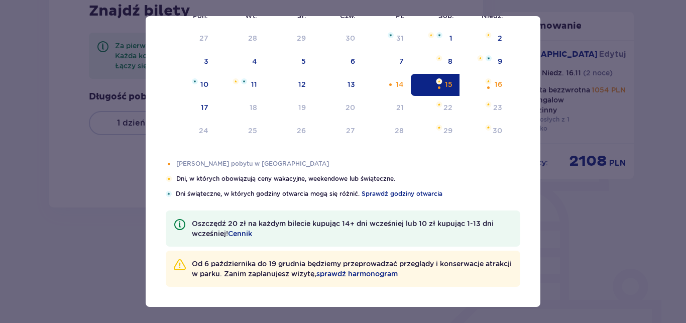
click at [431, 83] on div "15" at bounding box center [435, 85] width 49 height 22
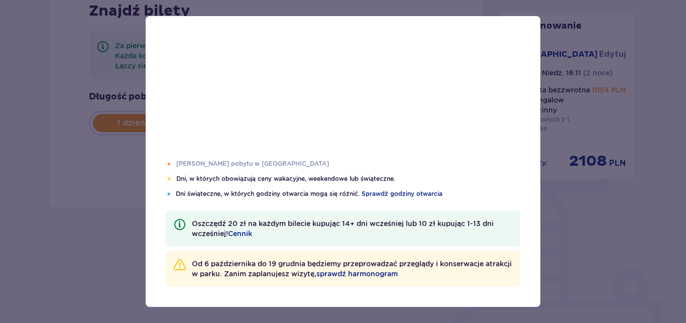
type input "15.11.25"
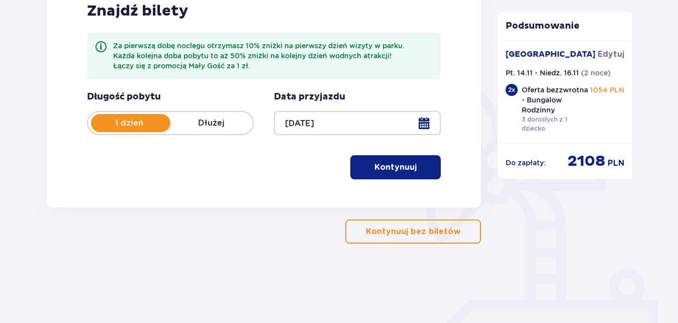
click at [412, 162] on button "Kontynuuj" at bounding box center [395, 167] width 90 height 24
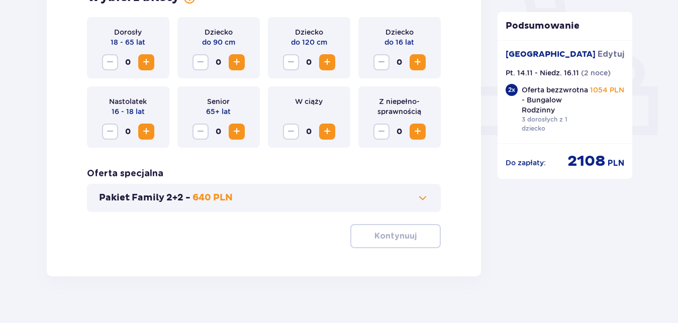
scroll to position [397, 0]
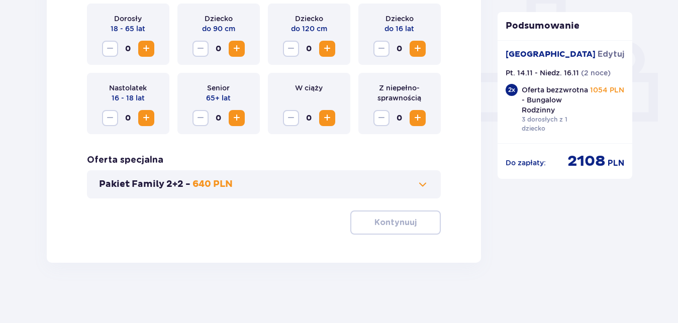
click at [159, 187] on p "Pakiet Family 2+2 -" at bounding box center [144, 184] width 91 height 12
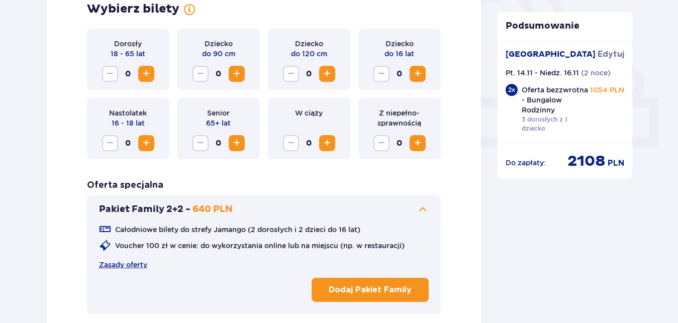
scroll to position [402, 0]
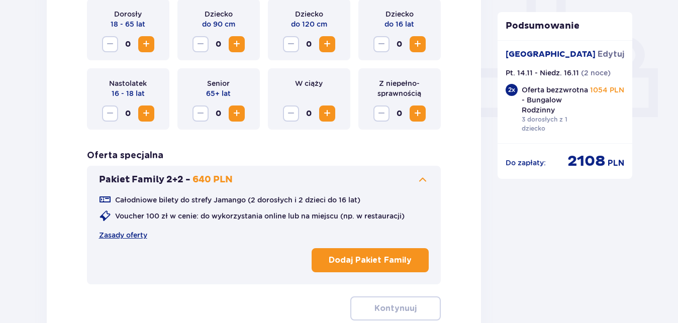
click at [386, 259] on p "Dodaj Pakiet Family" at bounding box center [369, 260] width 83 height 11
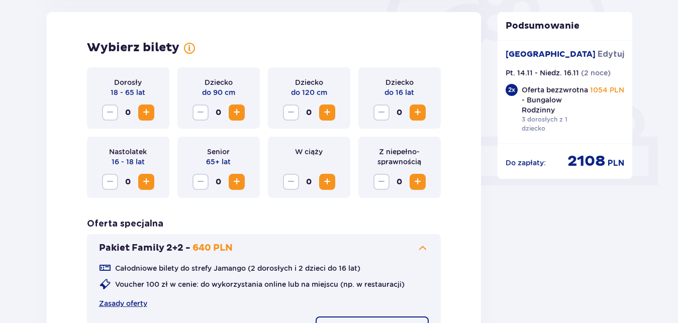
scroll to position [470, 0]
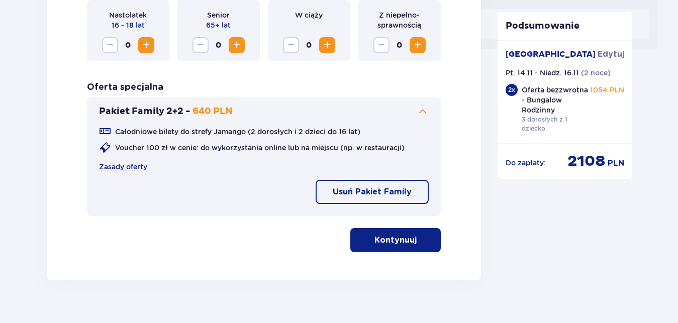
click at [392, 238] on p "Kontynuuj" at bounding box center [395, 240] width 42 height 11
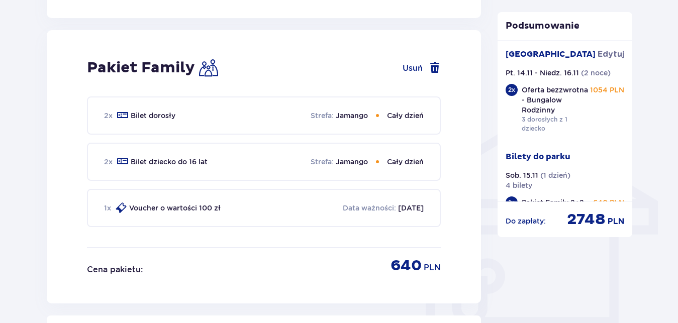
scroll to position [693, 0]
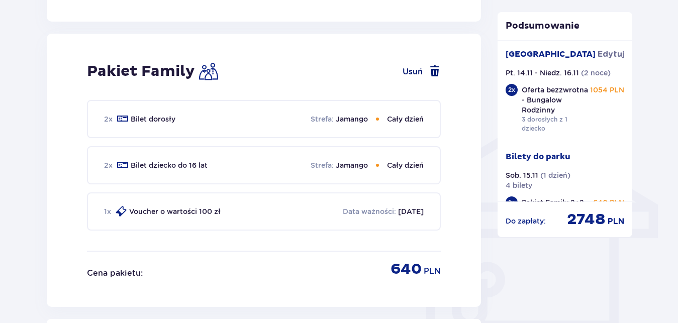
click at [433, 71] on span at bounding box center [434, 71] width 12 height 12
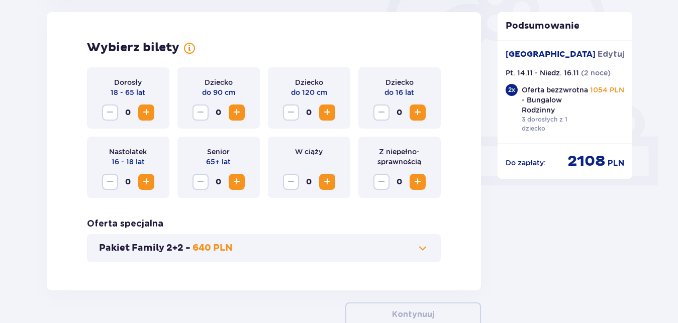
scroll to position [397, 0]
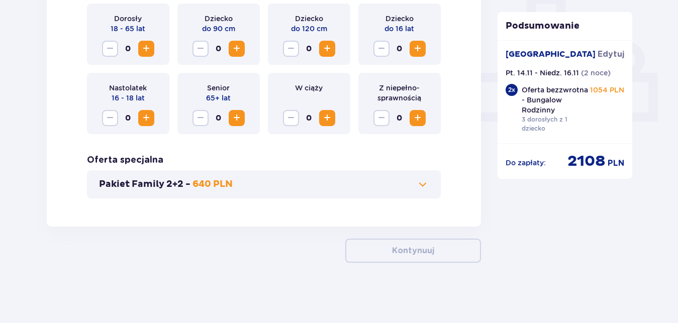
click at [154, 184] on p "Pakiet Family 2+2 -" at bounding box center [144, 184] width 91 height 12
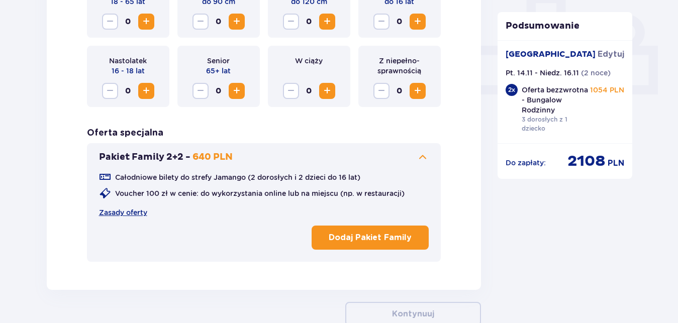
scroll to position [470, 0]
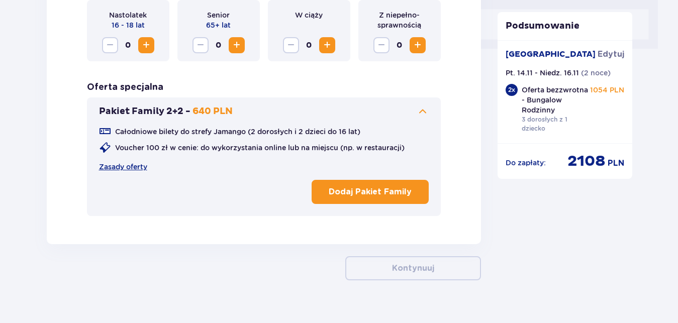
click at [200, 118] on p "640 PLN" at bounding box center [212, 111] width 40 height 12
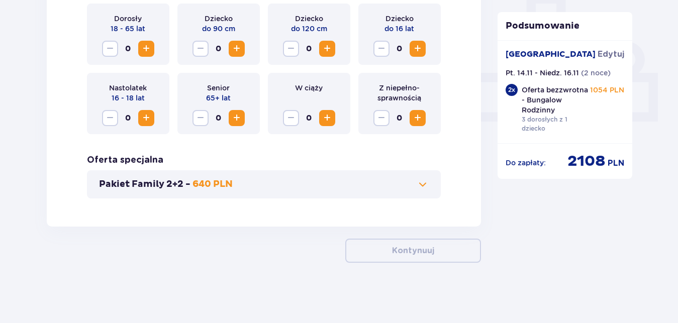
scroll to position [397, 0]
click at [159, 188] on p "Pakiet Family 2+2 -" at bounding box center [144, 184] width 91 height 12
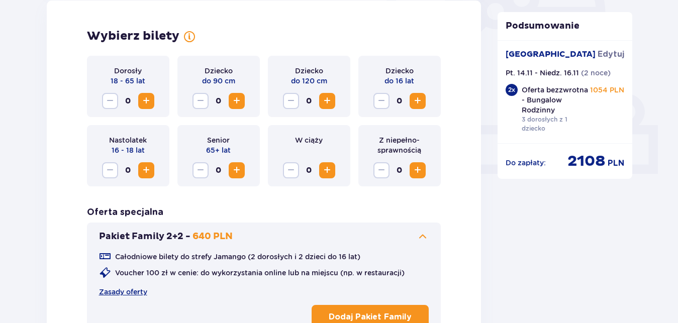
scroll to position [334, 0]
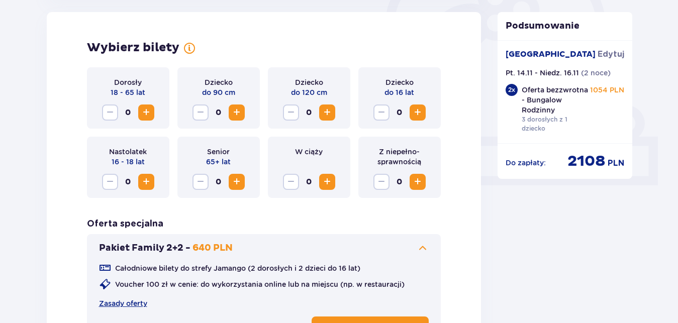
drag, startPoint x: 183, startPoint y: 250, endPoint x: 156, endPoint y: 248, distance: 27.2
click at [183, 249] on p "Pakiet Family 2+2 -" at bounding box center [144, 248] width 91 height 12
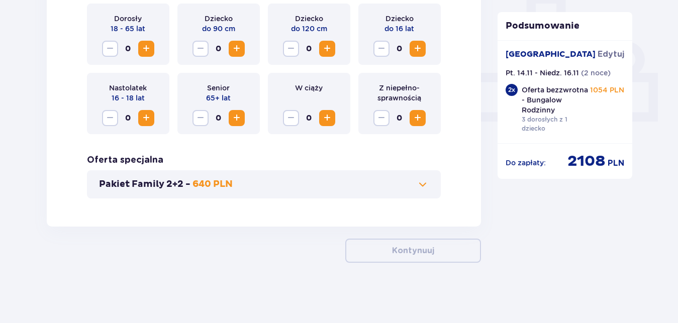
scroll to position [329, 0]
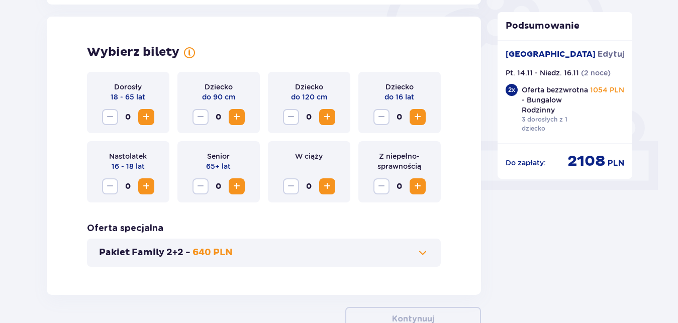
click at [147, 117] on span "Zwiększ" at bounding box center [146, 117] width 12 height 12
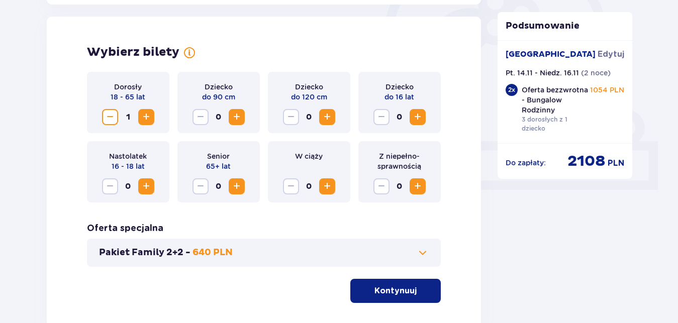
click at [147, 117] on span "Zwiększ" at bounding box center [146, 117] width 12 height 12
click at [147, 116] on span "Zwiększ" at bounding box center [146, 117] width 12 height 12
click at [415, 121] on span "Zwiększ" at bounding box center [417, 117] width 12 height 12
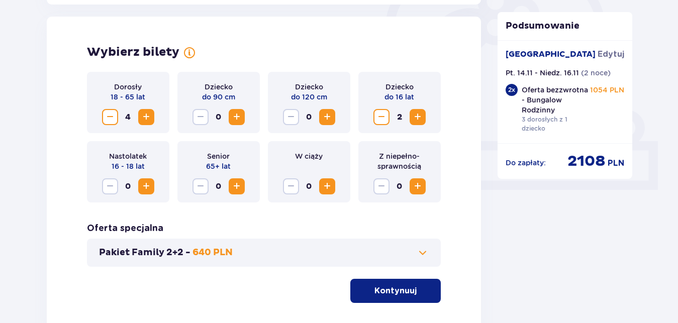
click at [415, 121] on span "Zwiększ" at bounding box center [417, 117] width 12 height 12
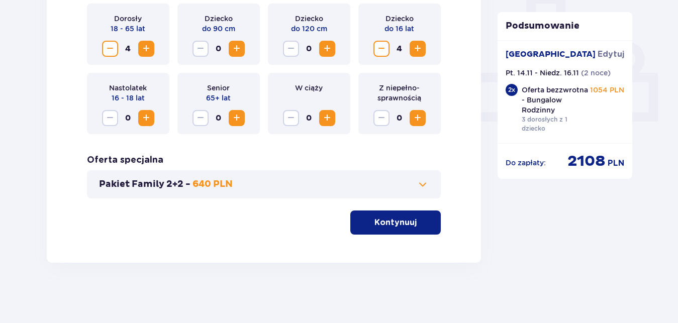
click at [400, 232] on button "Kontynuuj" at bounding box center [395, 222] width 90 height 24
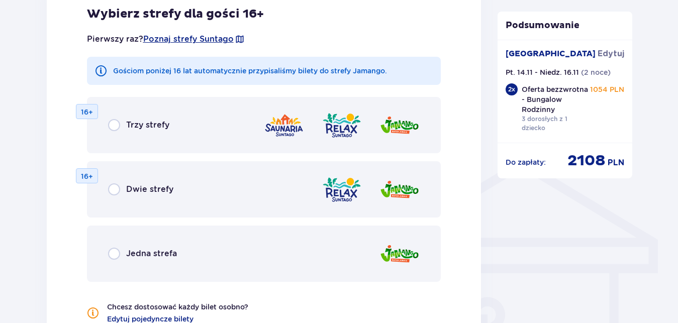
scroll to position [680, 0]
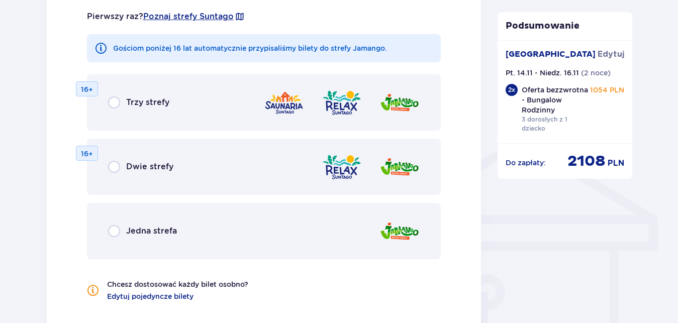
click at [119, 233] on input "radio" at bounding box center [114, 231] width 12 height 12
radio input "true"
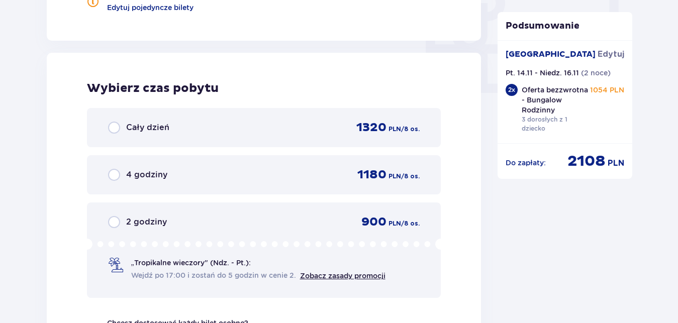
scroll to position [998, 0]
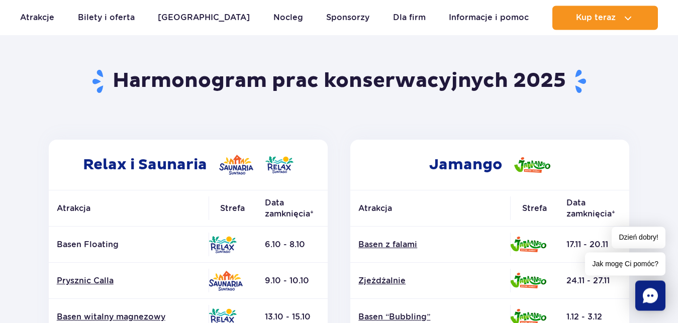
scroll to position [68, 0]
